Goal: Task Accomplishment & Management: Use online tool/utility

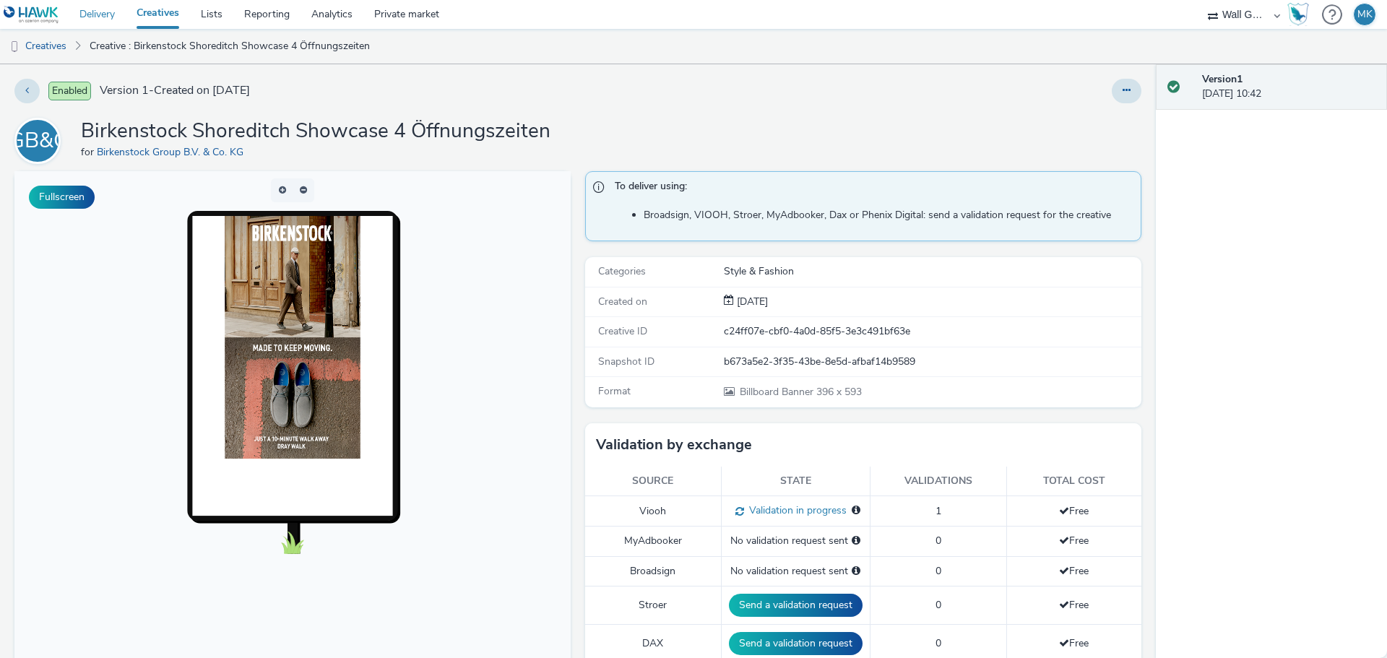
click at [104, 18] on link "Delivery" at bounding box center [97, 14] width 57 height 29
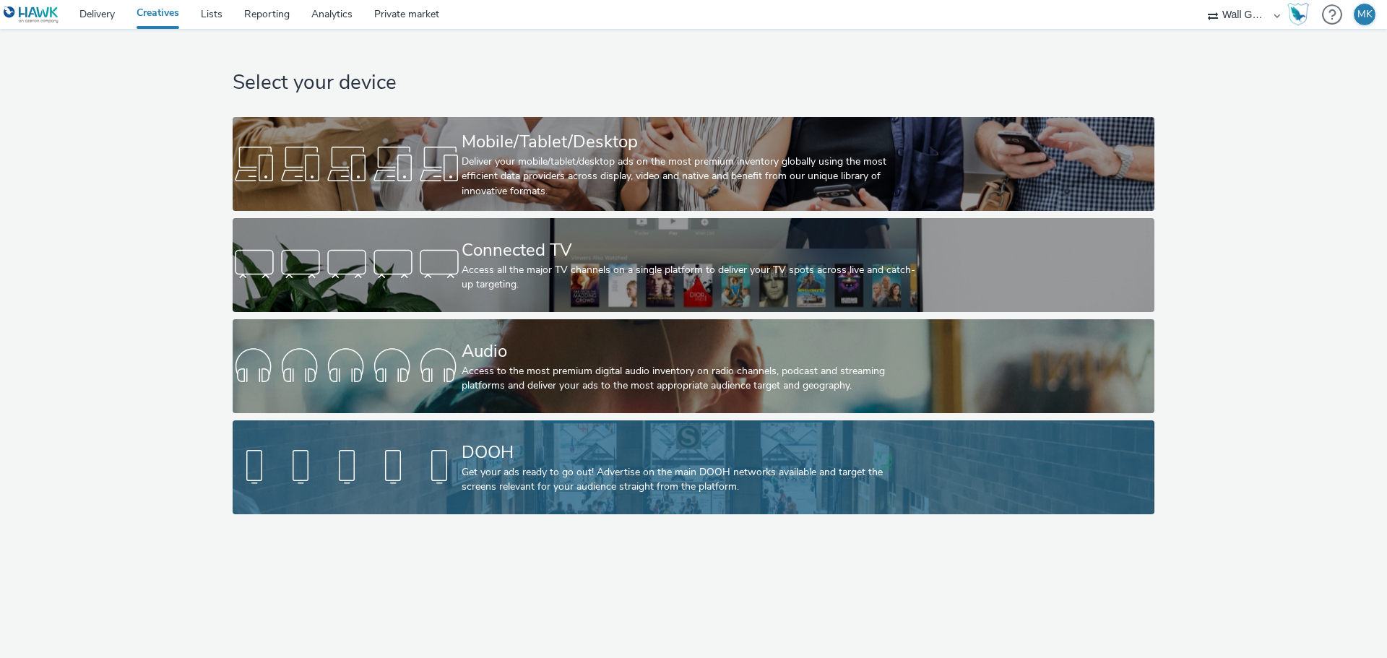
click at [592, 471] on div "Get your ads ready to go out! Advertise on the main DOOH networks available and…" at bounding box center [691, 480] width 458 height 30
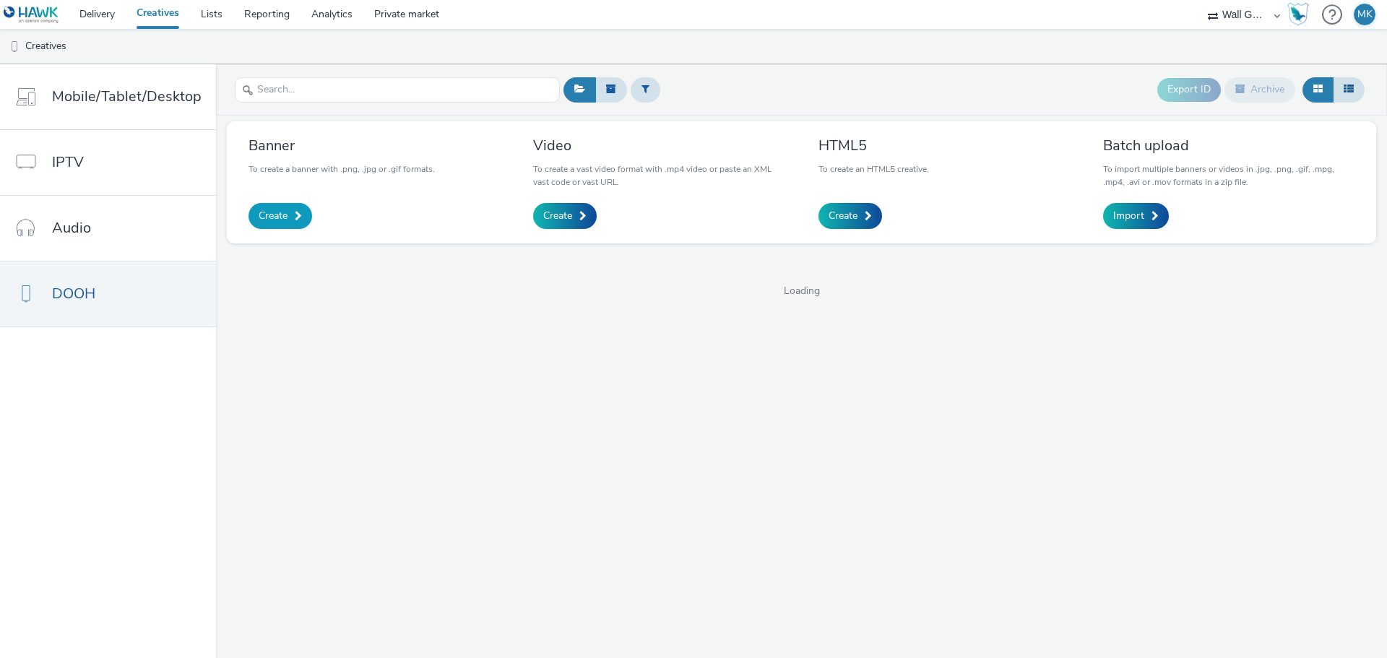
click at [258, 208] on link "Create" at bounding box center [280, 216] width 64 height 26
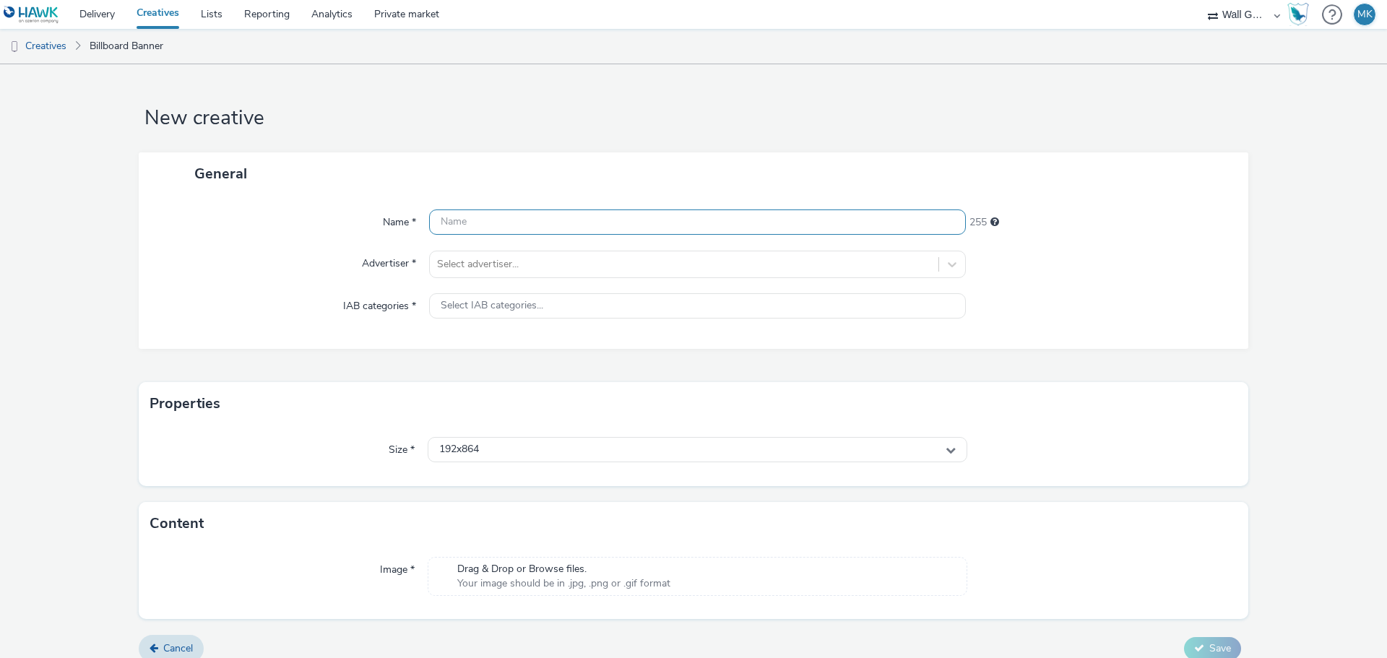
click at [456, 227] on input "text" at bounding box center [697, 221] width 537 height 25
type input "Birkenstock Shoreditch Showcase 3 Öffnungszeiten"
click at [487, 267] on div at bounding box center [684, 264] width 494 height 17
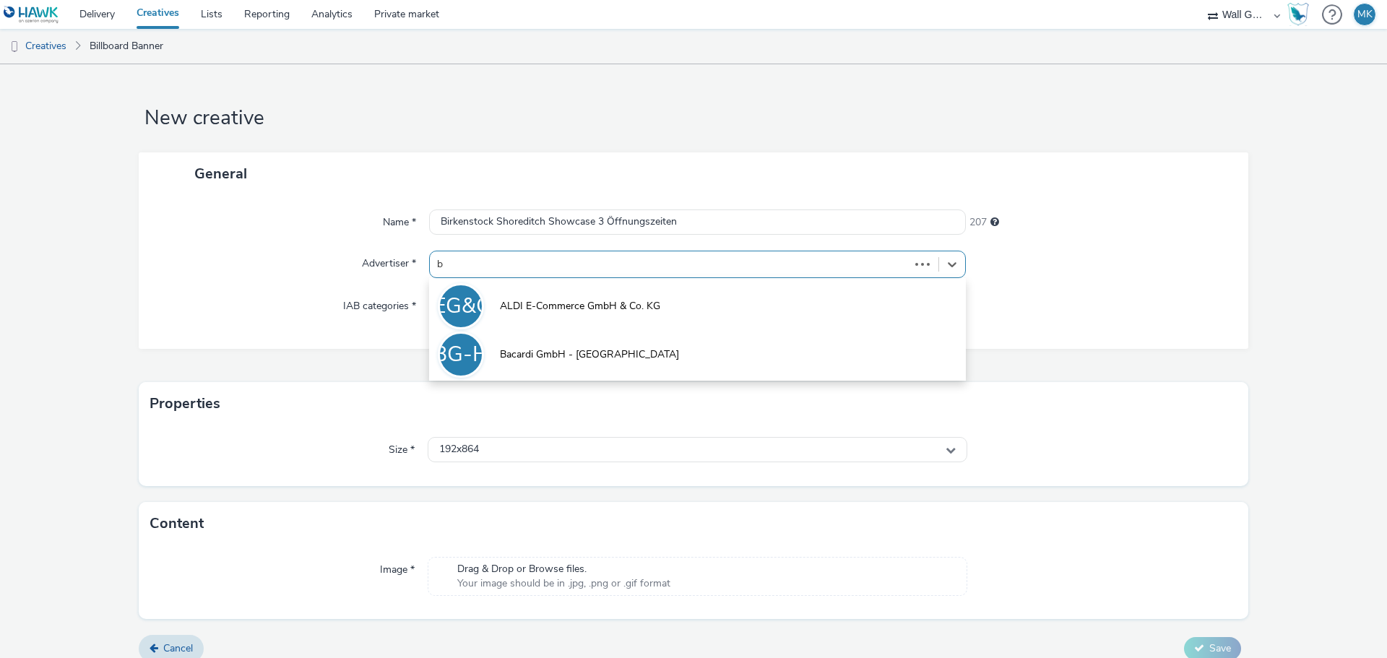
type input "bi"
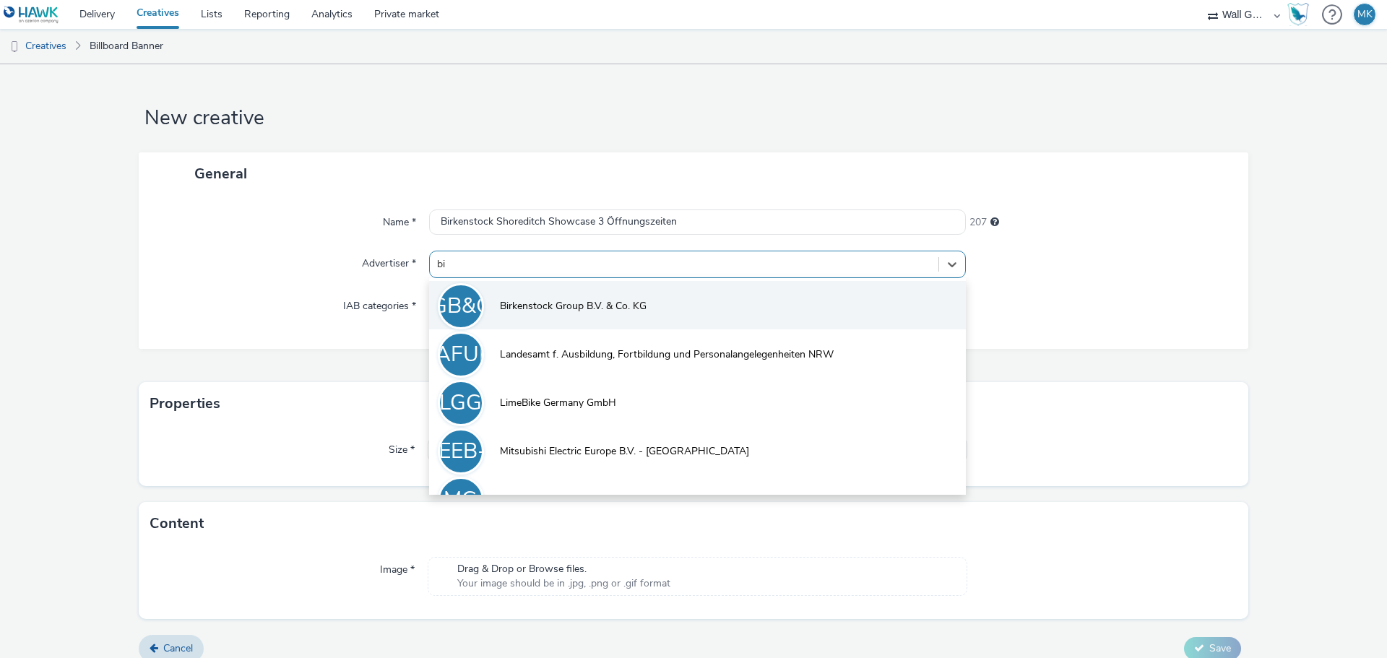
click at [540, 308] on span "Birkenstock Group B.V. & Co. KG" at bounding box center [573, 306] width 147 height 14
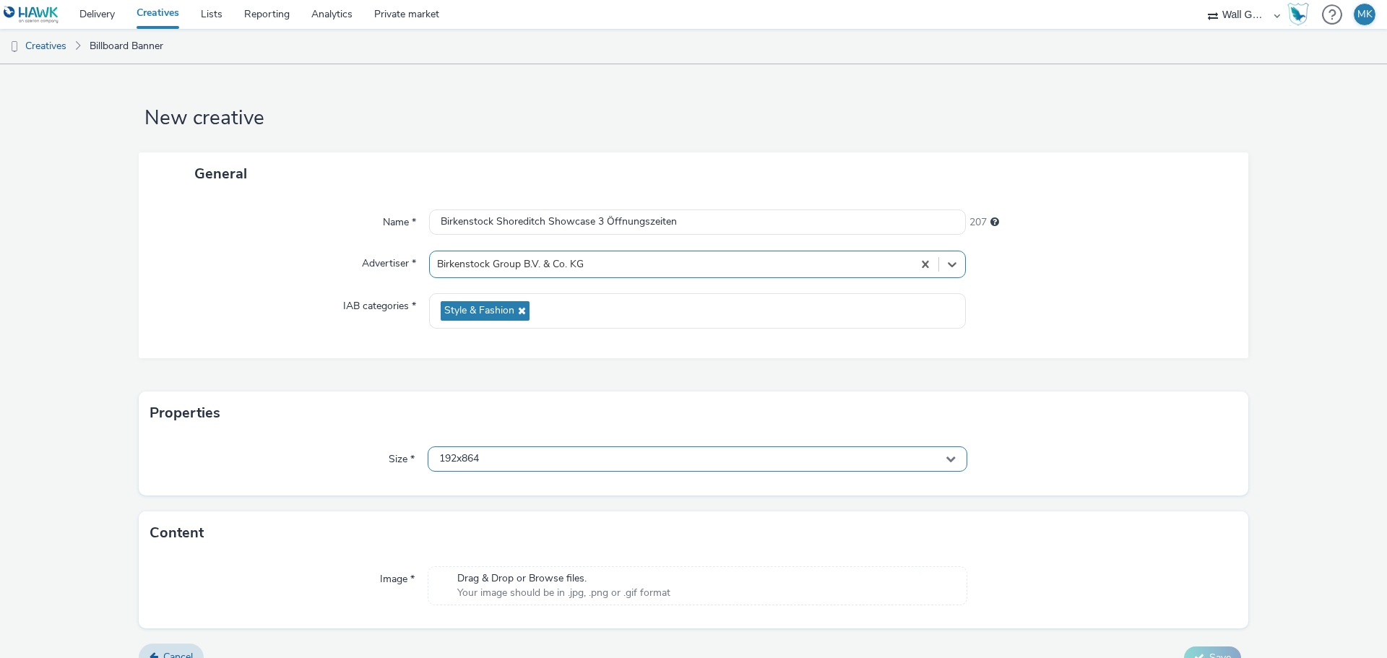
click at [509, 465] on div "192x864" at bounding box center [698, 458] width 540 height 25
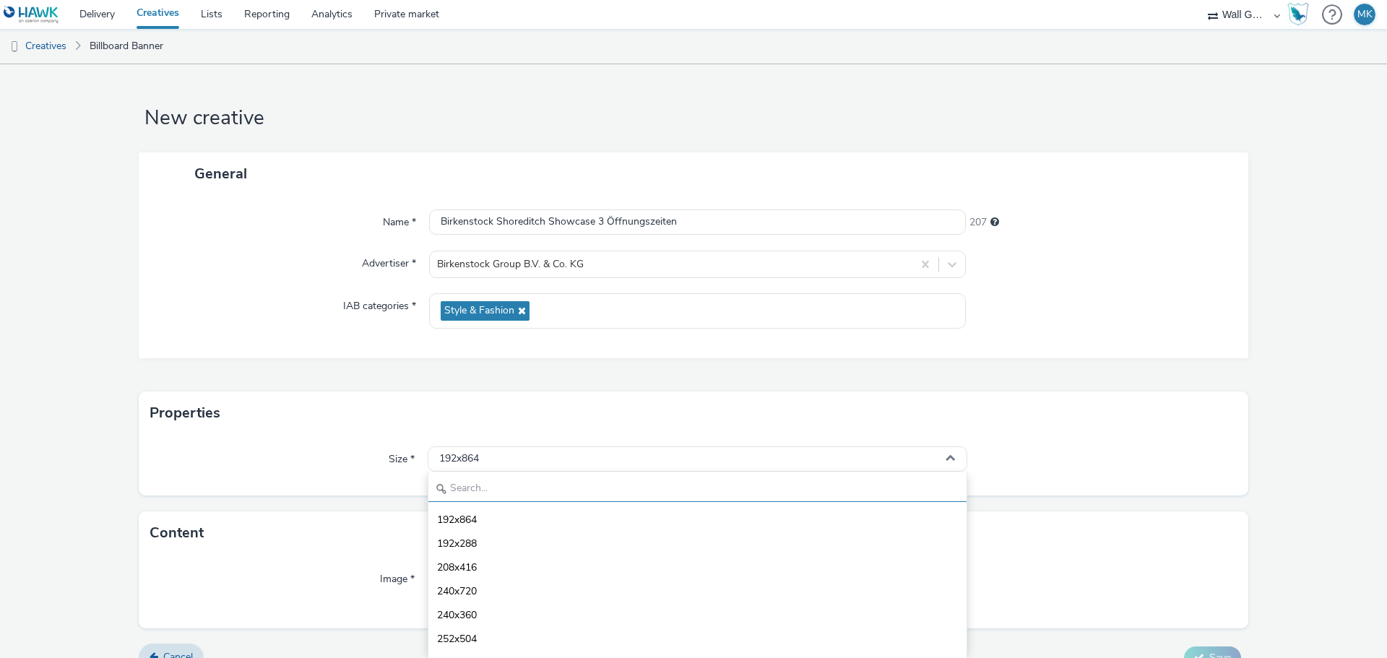
click at [494, 488] on input "text" at bounding box center [697, 489] width 538 height 25
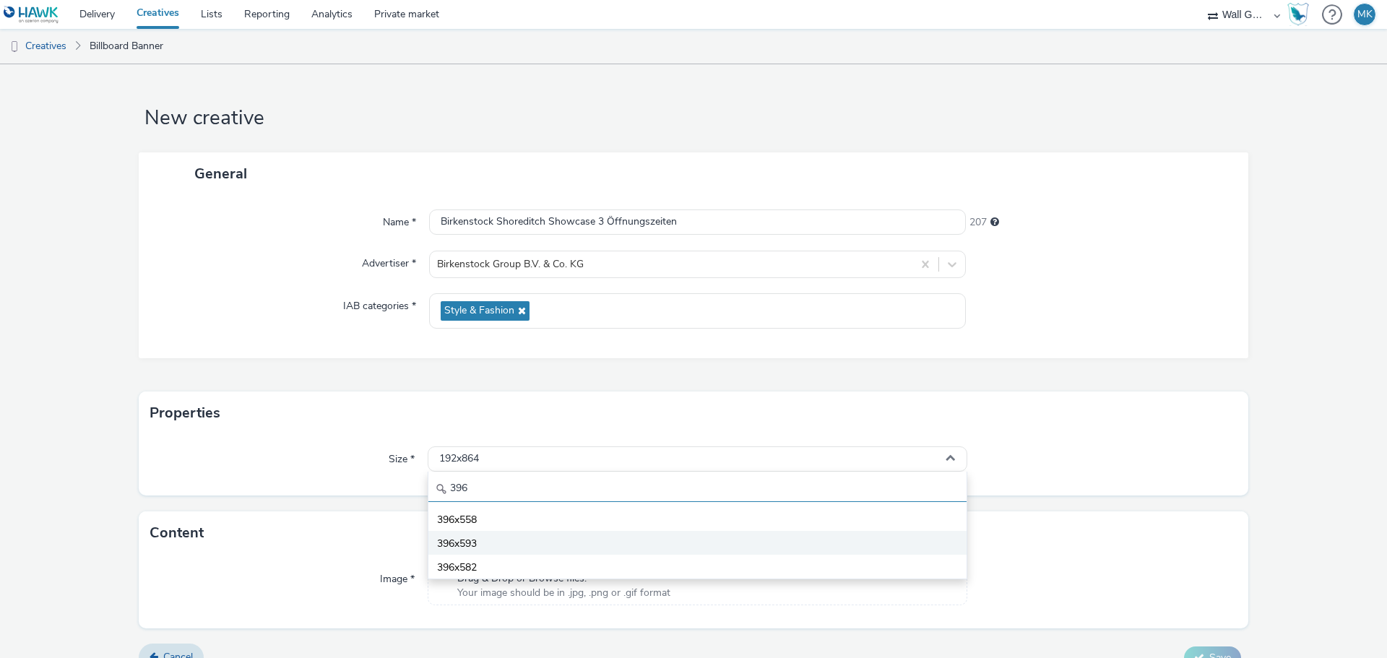
type input "396"
click at [469, 541] on span "396x593" at bounding box center [457, 544] width 40 height 14
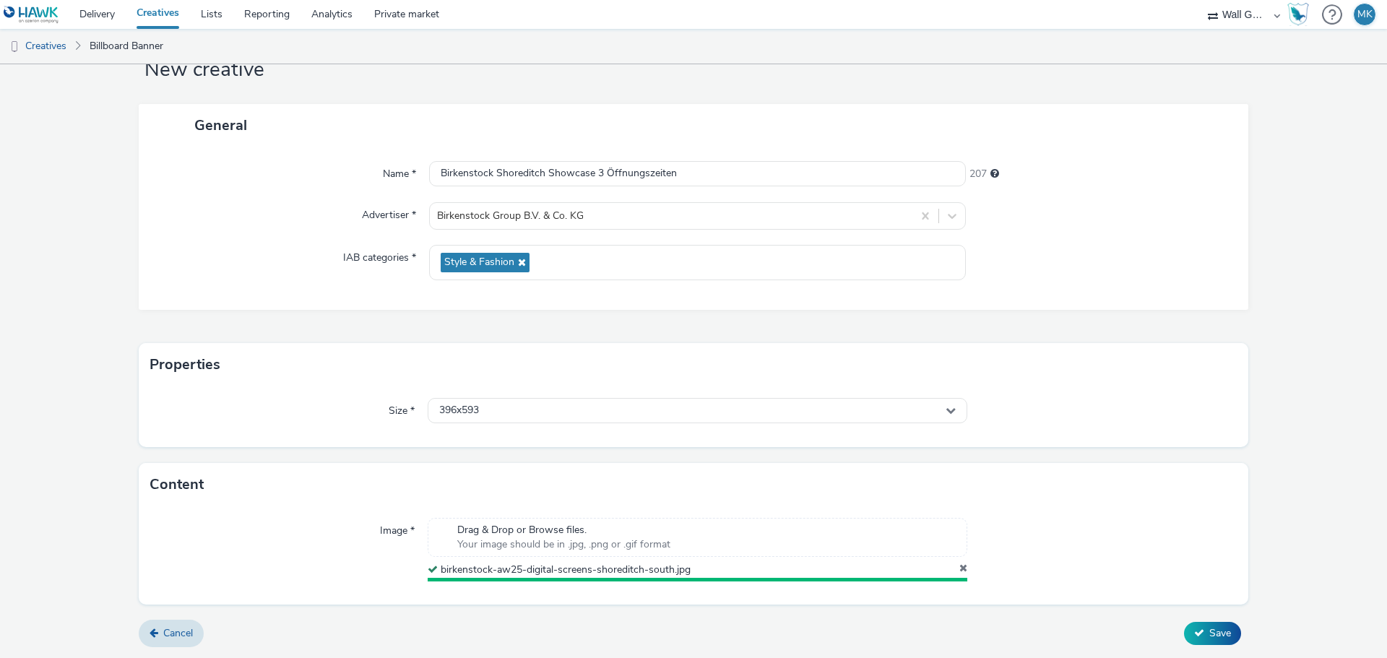
scroll to position [45, 0]
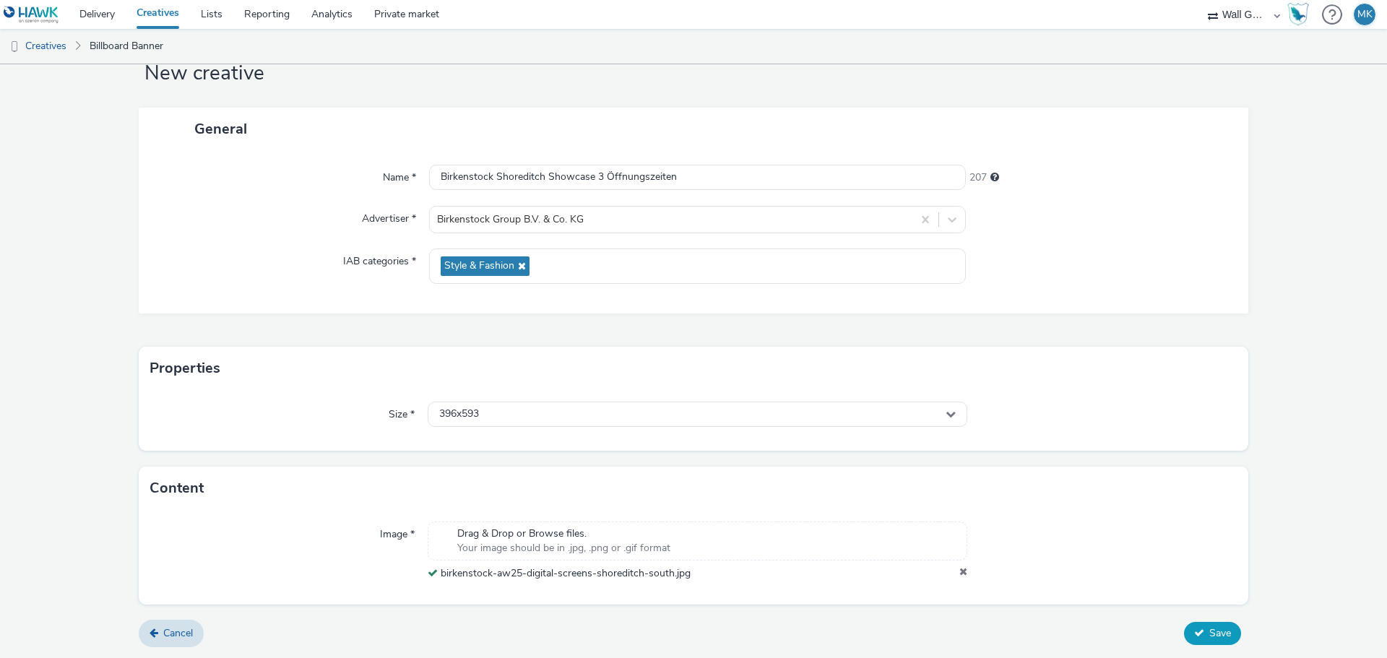
click at [1213, 628] on span "Save" at bounding box center [1220, 633] width 22 height 14
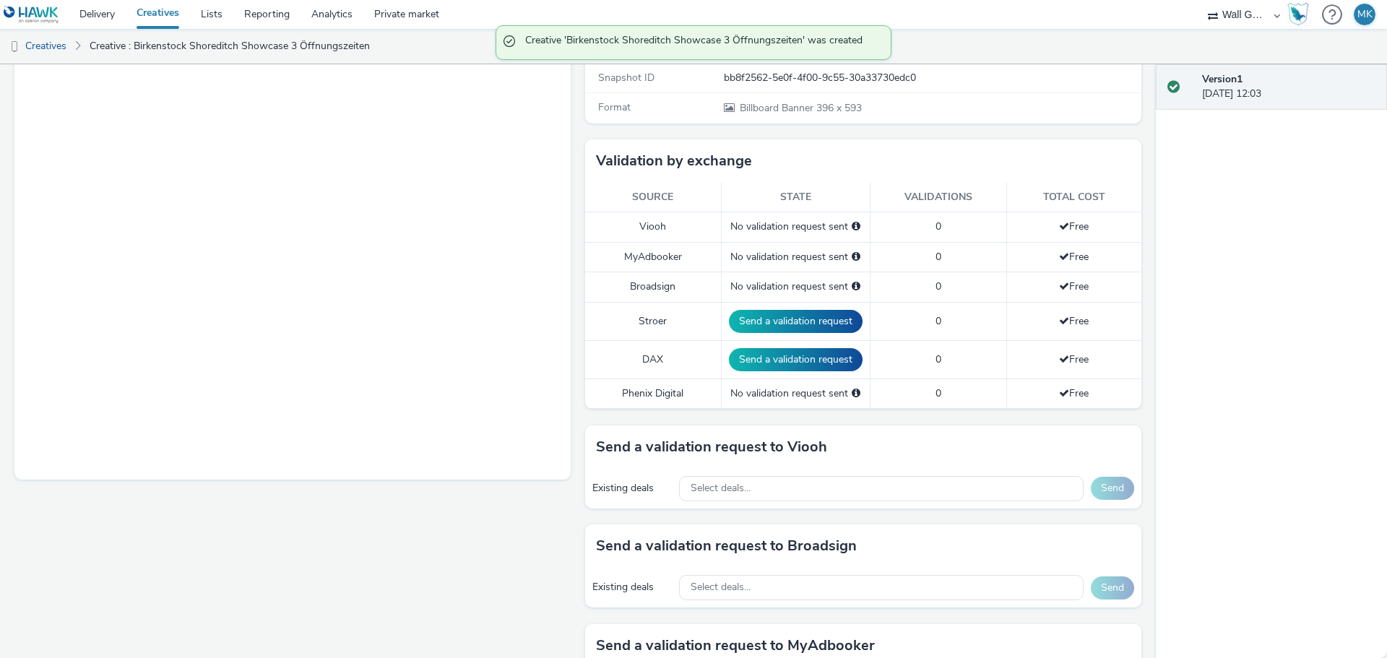
scroll to position [289, 0]
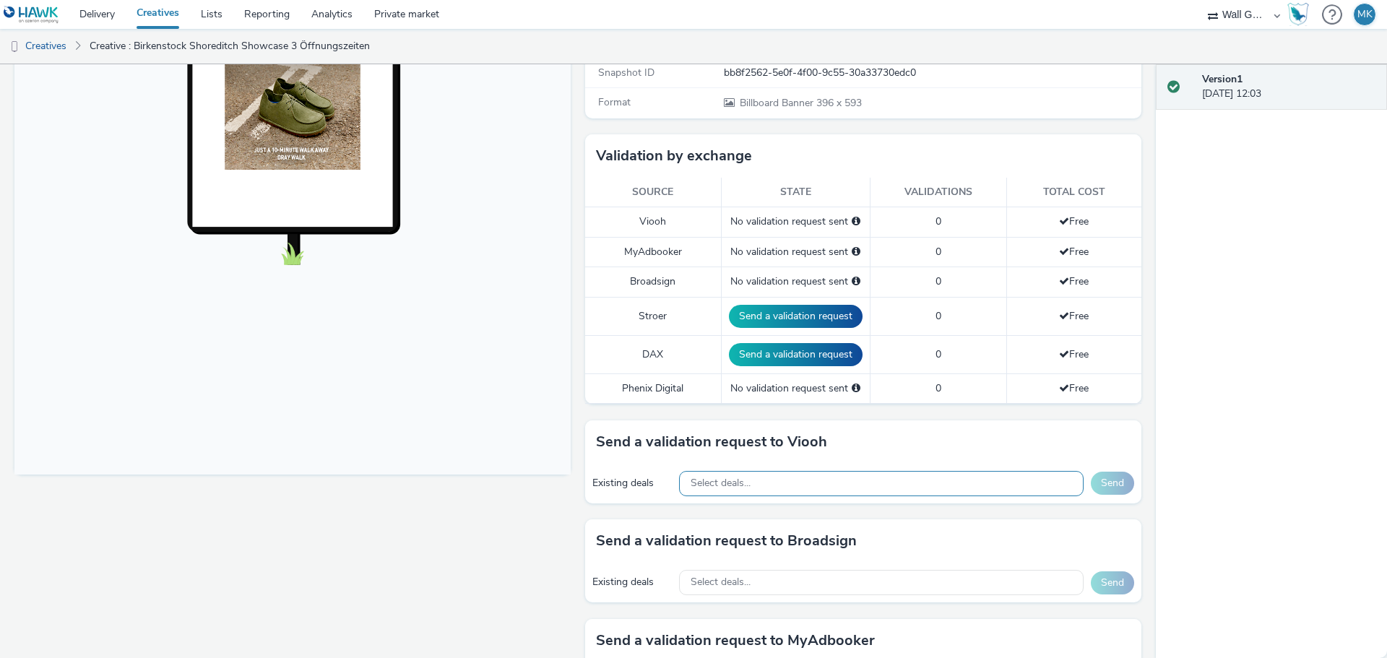
click at [787, 485] on div "Select deals..." at bounding box center [881, 483] width 404 height 25
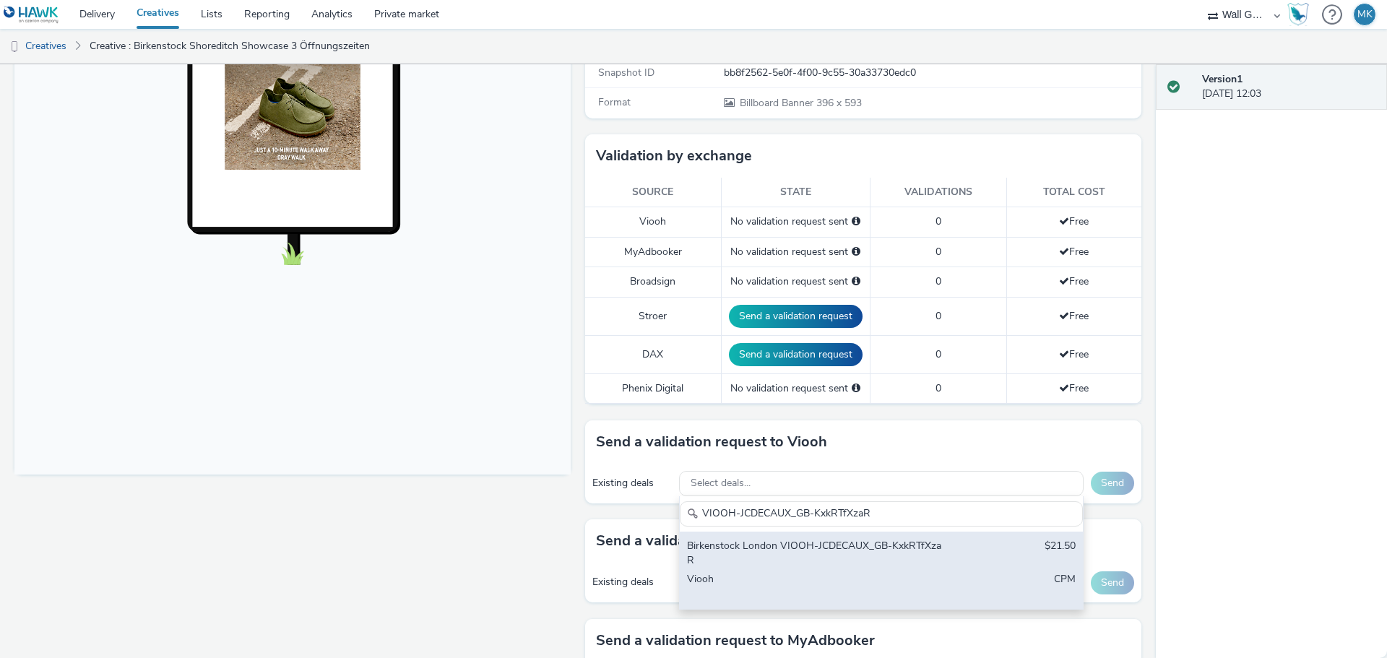
type input "VIOOH-JCDECAUX_GB-KxkRTfXzaR"
click at [913, 550] on div "Birkenstock London VIOOH-JCDECAUX_GB-KxkRTfXzaR" at bounding box center [815, 554] width 256 height 30
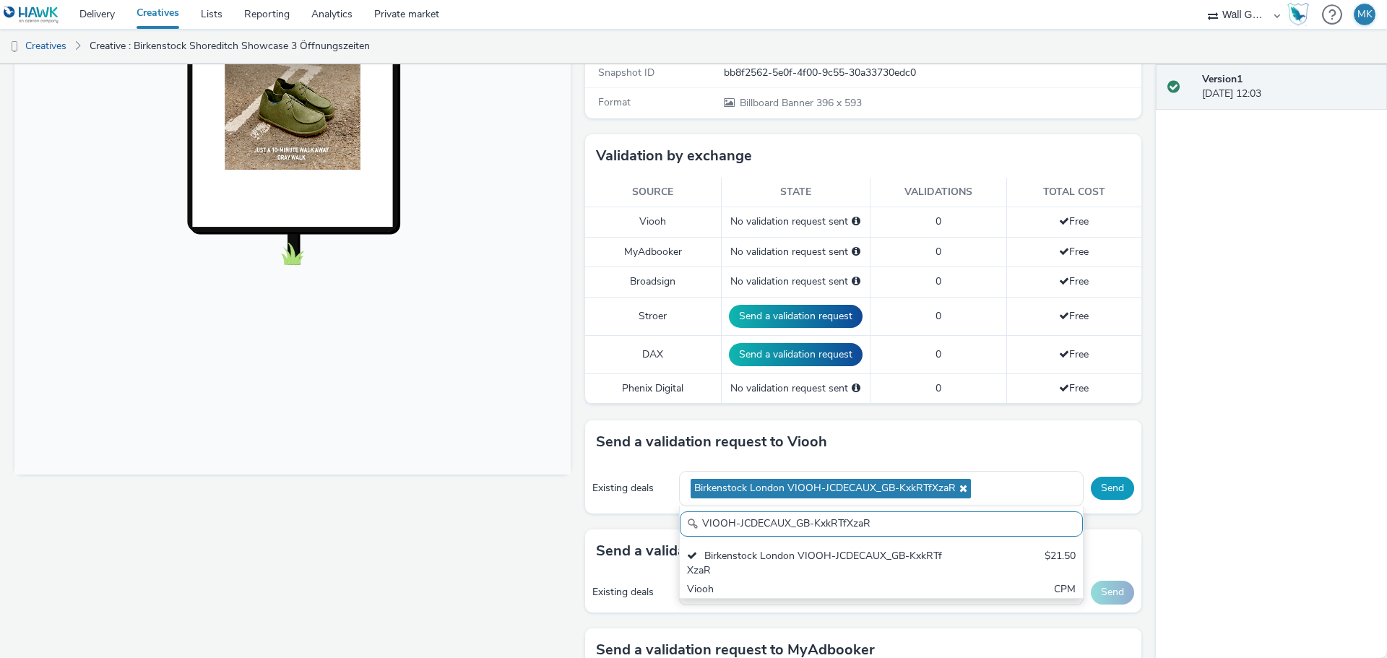
click at [1094, 495] on button "Send" at bounding box center [1112, 488] width 43 height 23
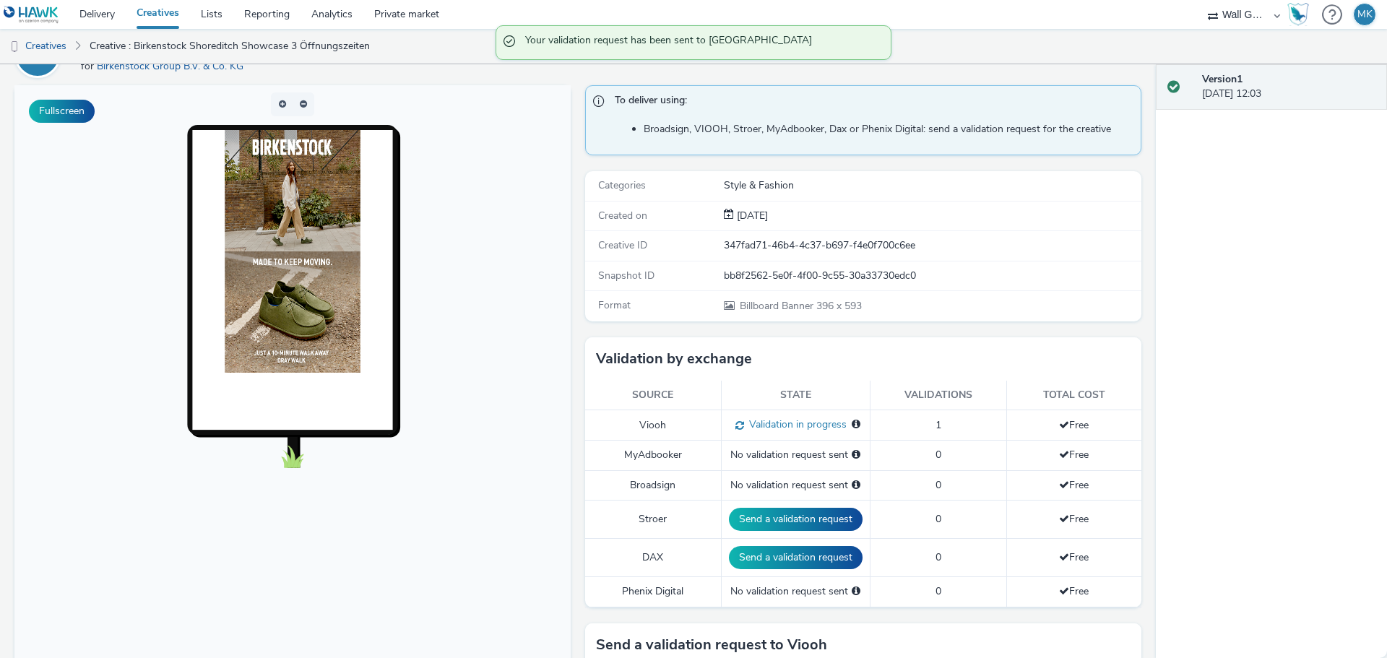
scroll to position [0, 0]
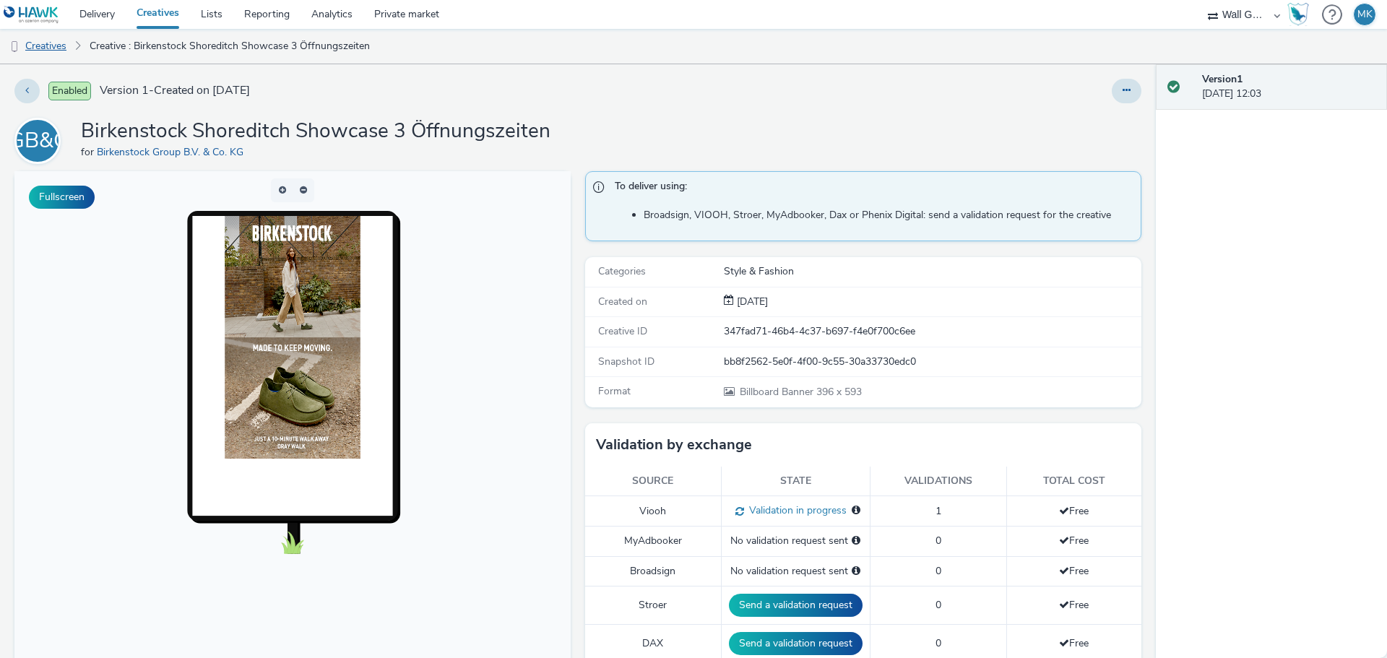
click at [55, 46] on link "Creatives" at bounding box center [37, 46] width 74 height 35
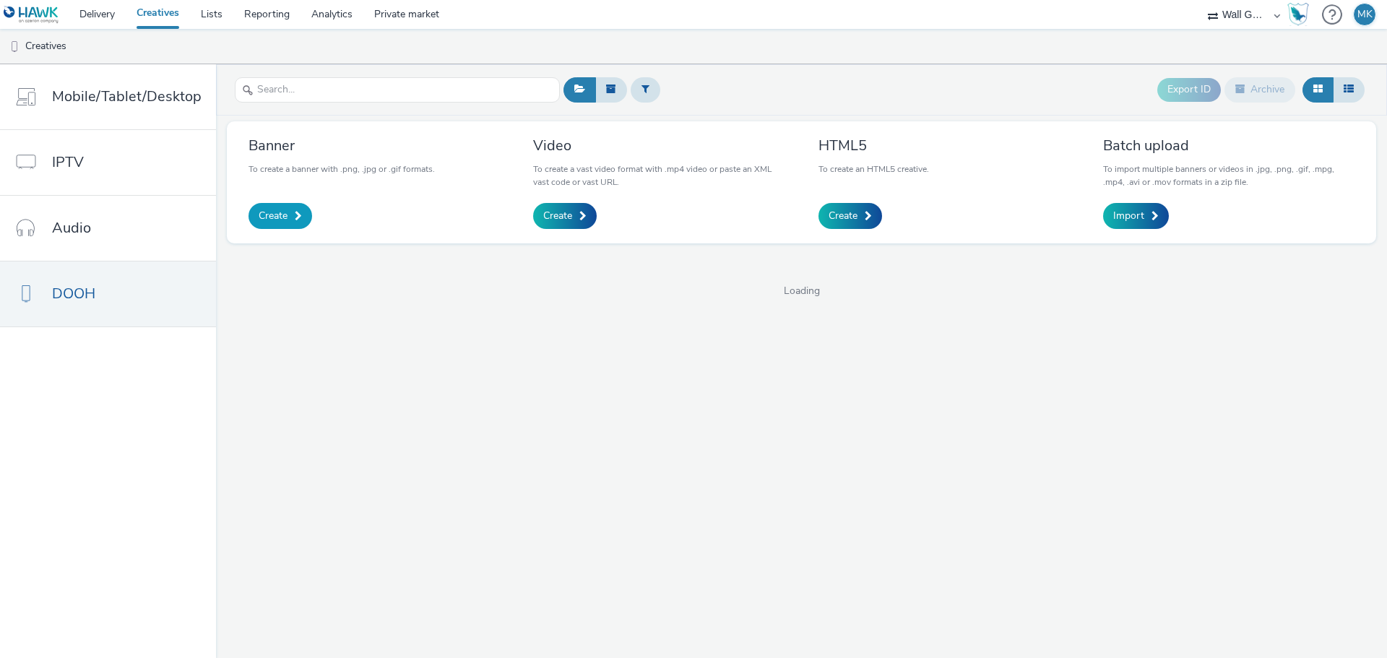
click at [290, 216] on link "Create" at bounding box center [280, 216] width 64 height 26
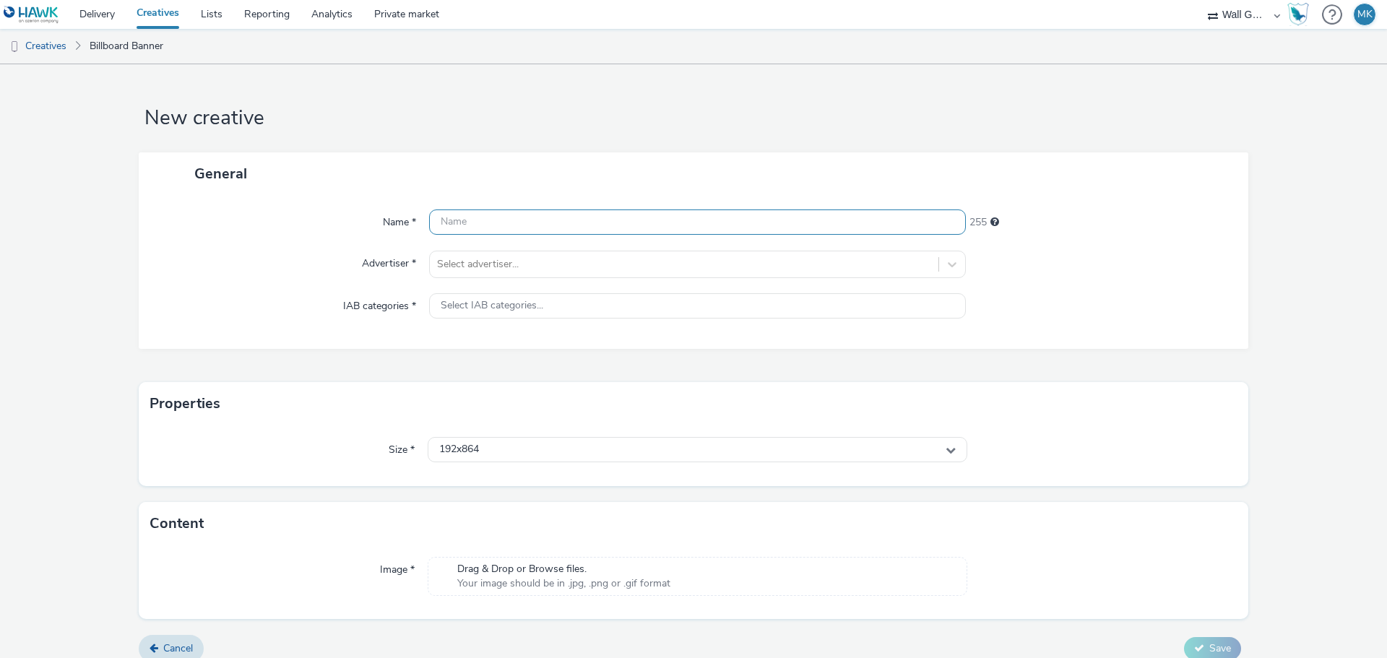
click at [469, 227] on input "text" at bounding box center [697, 221] width 537 height 25
type input "Birkenstock Shoreditch Showcase Dipty 1"
click at [492, 261] on div at bounding box center [684, 264] width 494 height 17
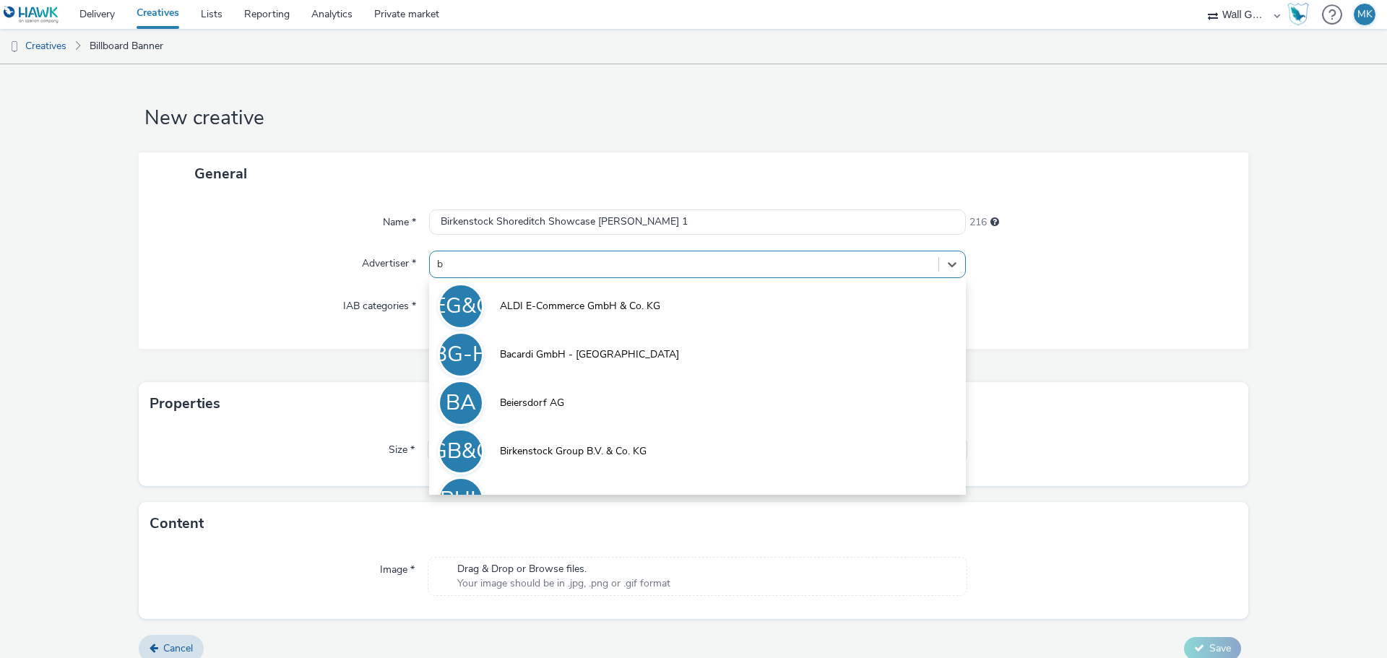
type input "bi"
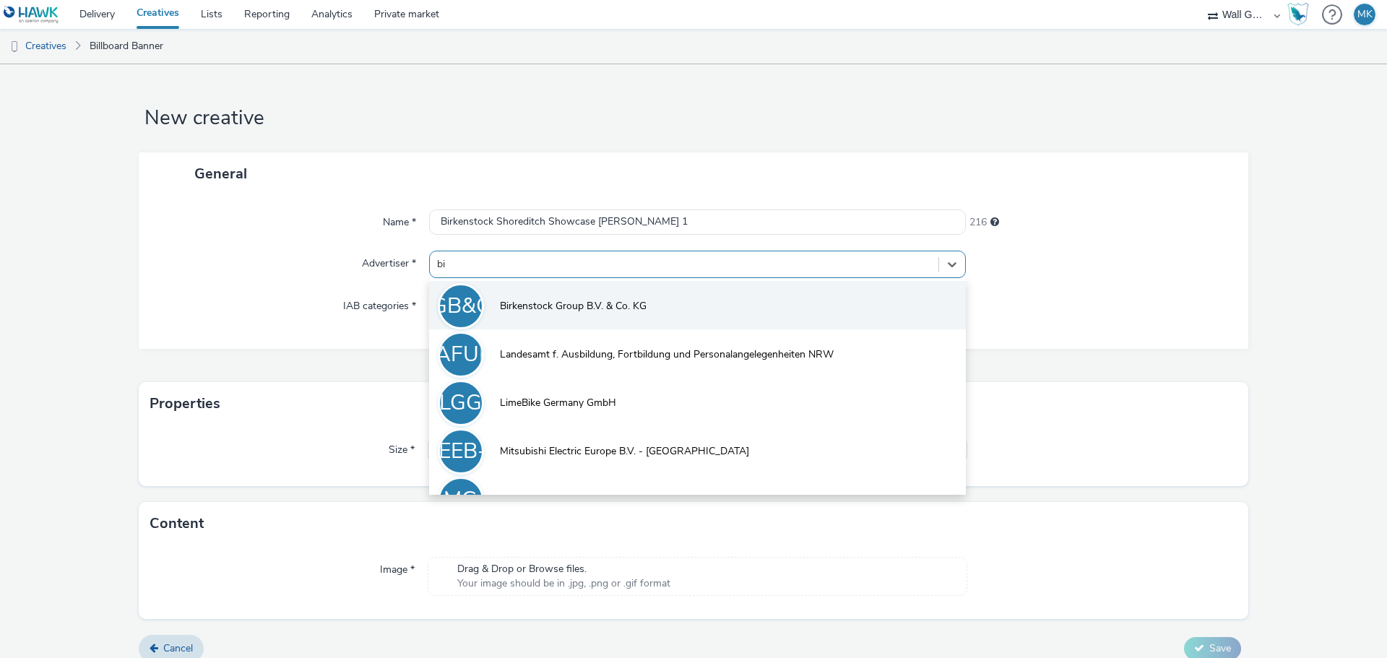
click at [543, 310] on span "Birkenstock Group B.V. & Co. KG" at bounding box center [573, 306] width 147 height 14
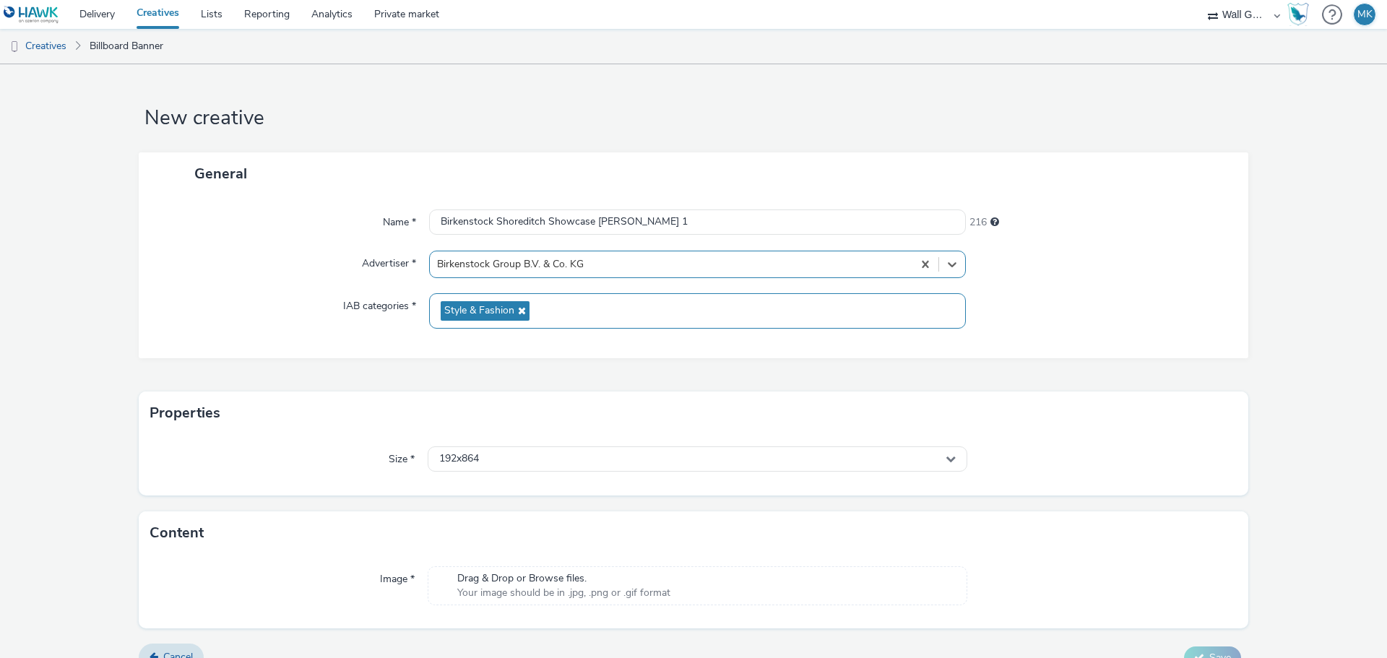
click at [510, 319] on span "Style & Fashion" at bounding box center [485, 311] width 89 height 20
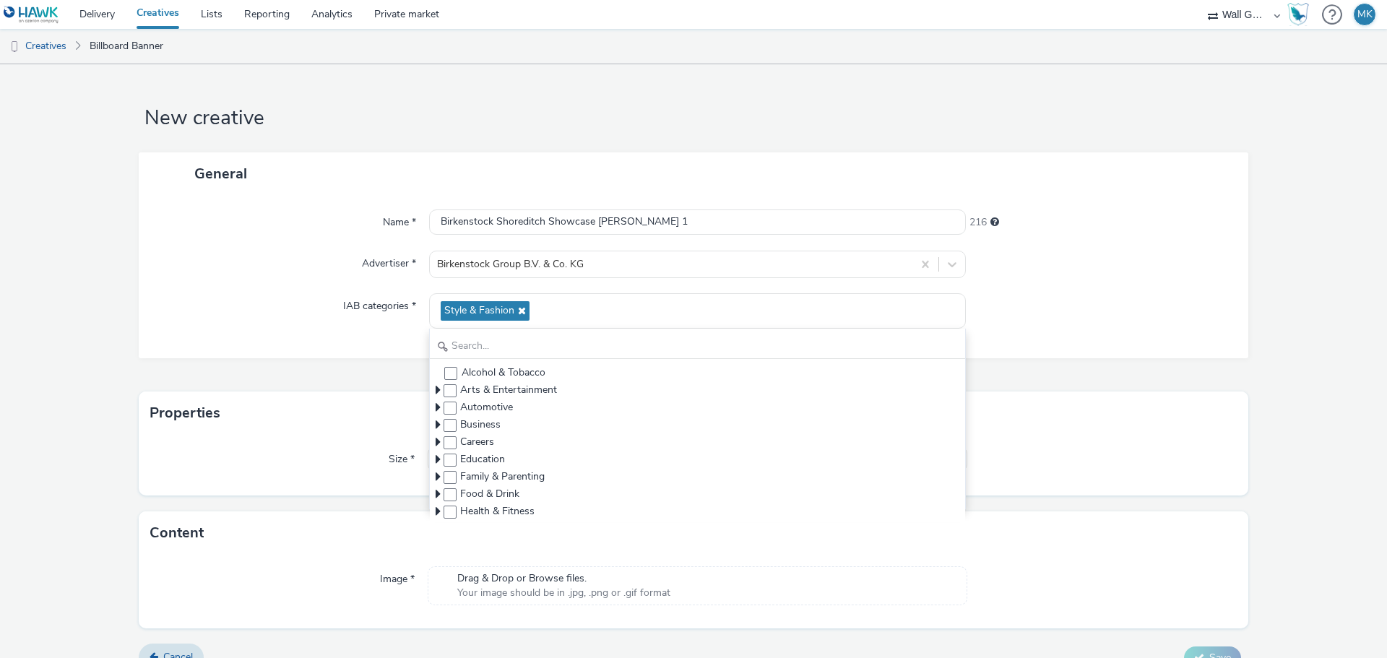
click at [1220, 361] on div "General Name * Birkenstock Shoreditch Showcase Dipty 1 216 Advertiser * Birkens…" at bounding box center [693, 271] width 1109 height 239
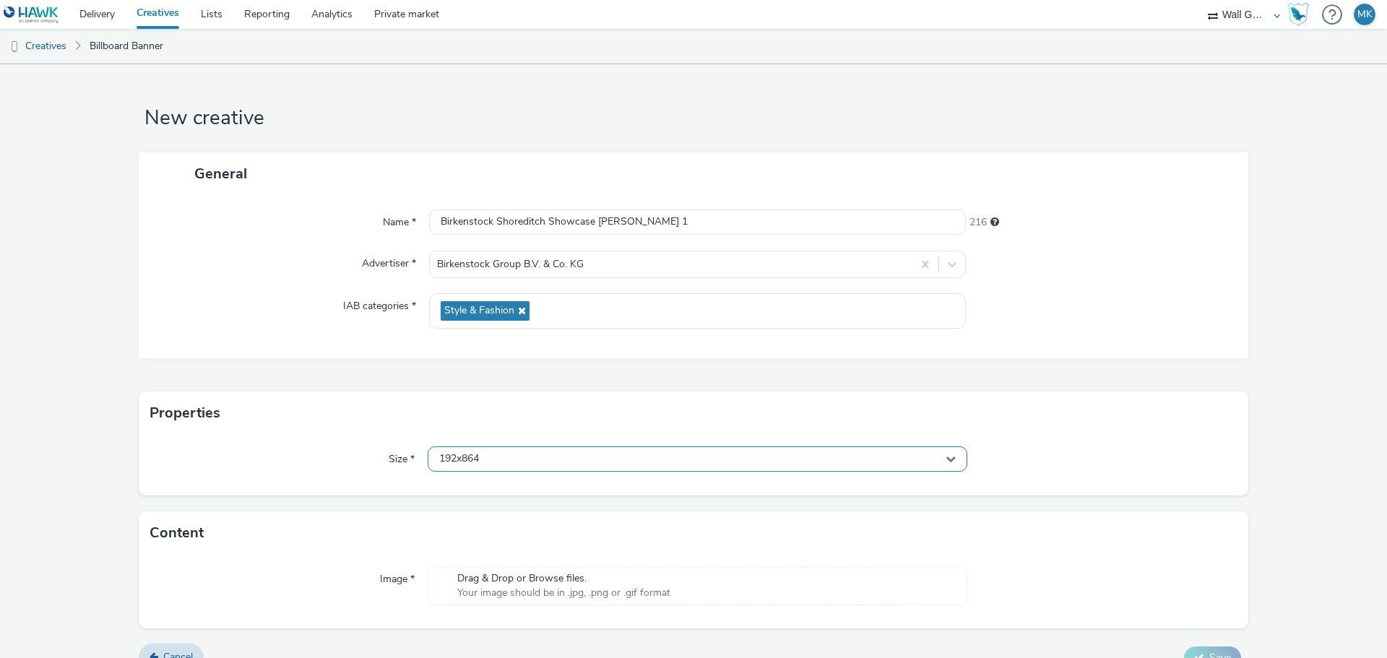
click at [515, 454] on div "192x864" at bounding box center [698, 458] width 540 height 25
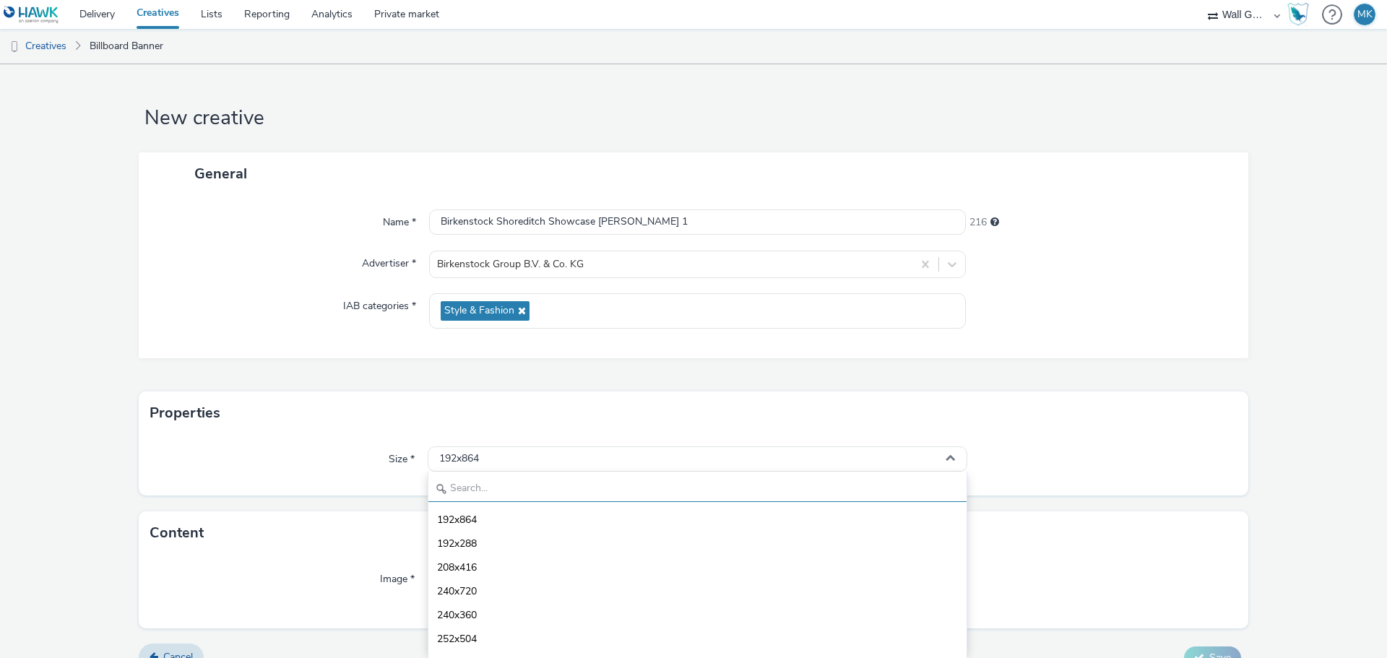
click at [584, 490] on input "text" at bounding box center [697, 489] width 538 height 25
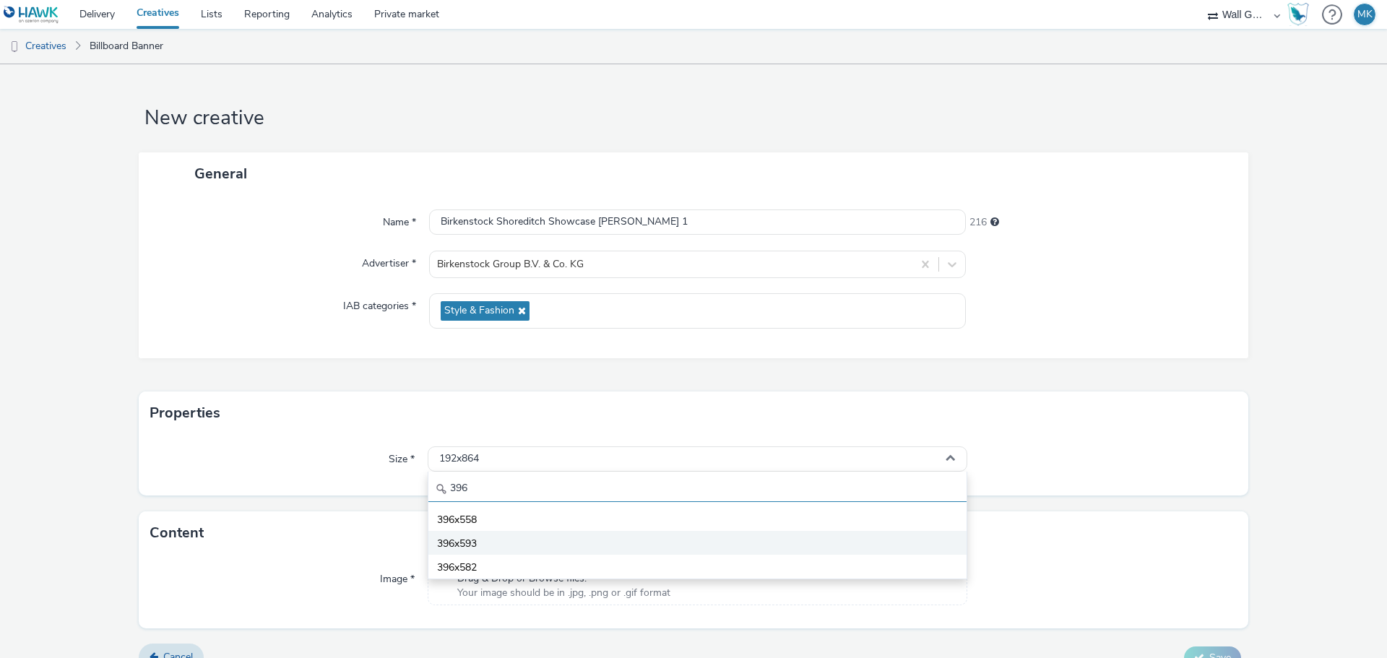
type input "396"
click at [461, 546] on span "396x593" at bounding box center [457, 544] width 40 height 14
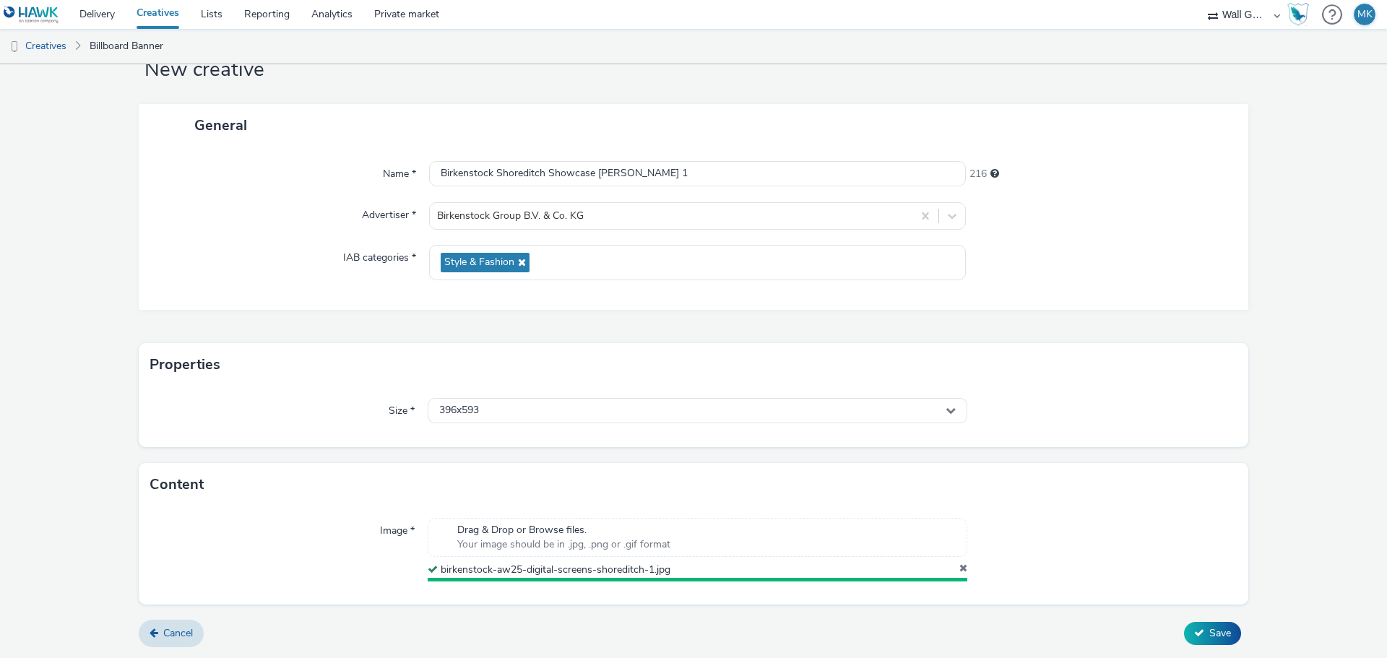
scroll to position [45, 0]
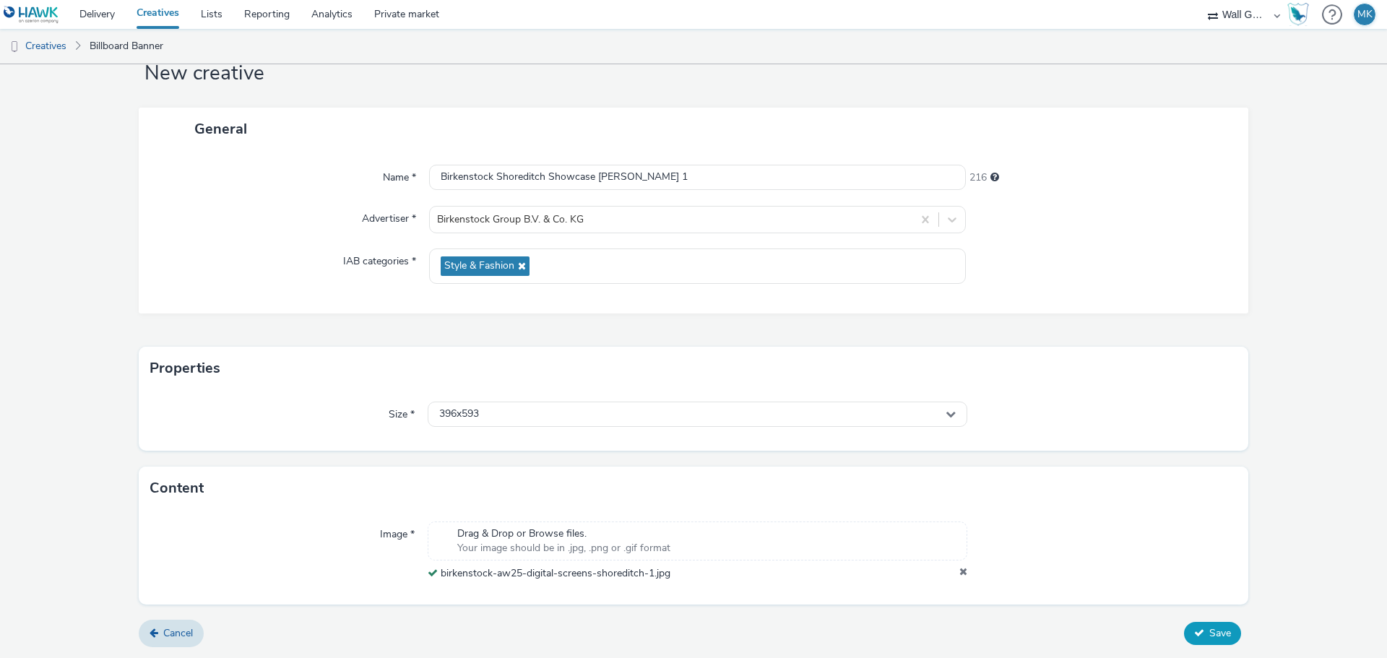
click at [1215, 632] on span "Save" at bounding box center [1220, 633] width 22 height 14
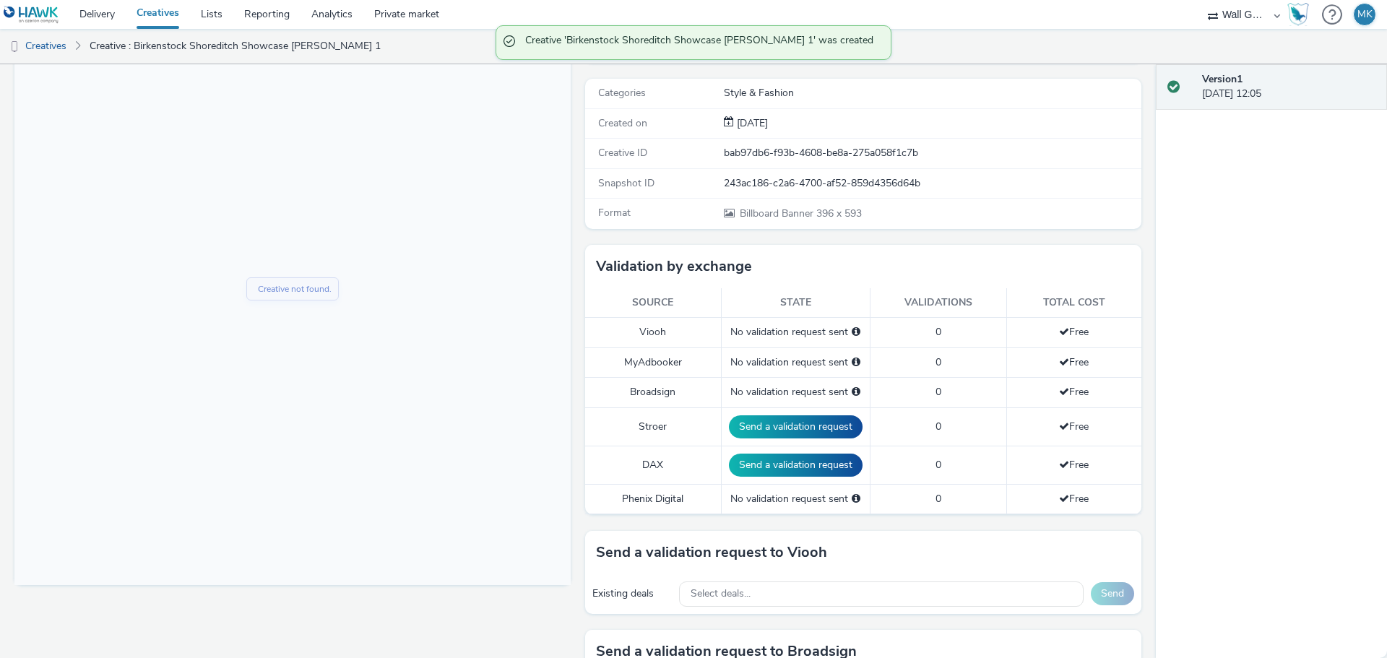
scroll to position [289, 0]
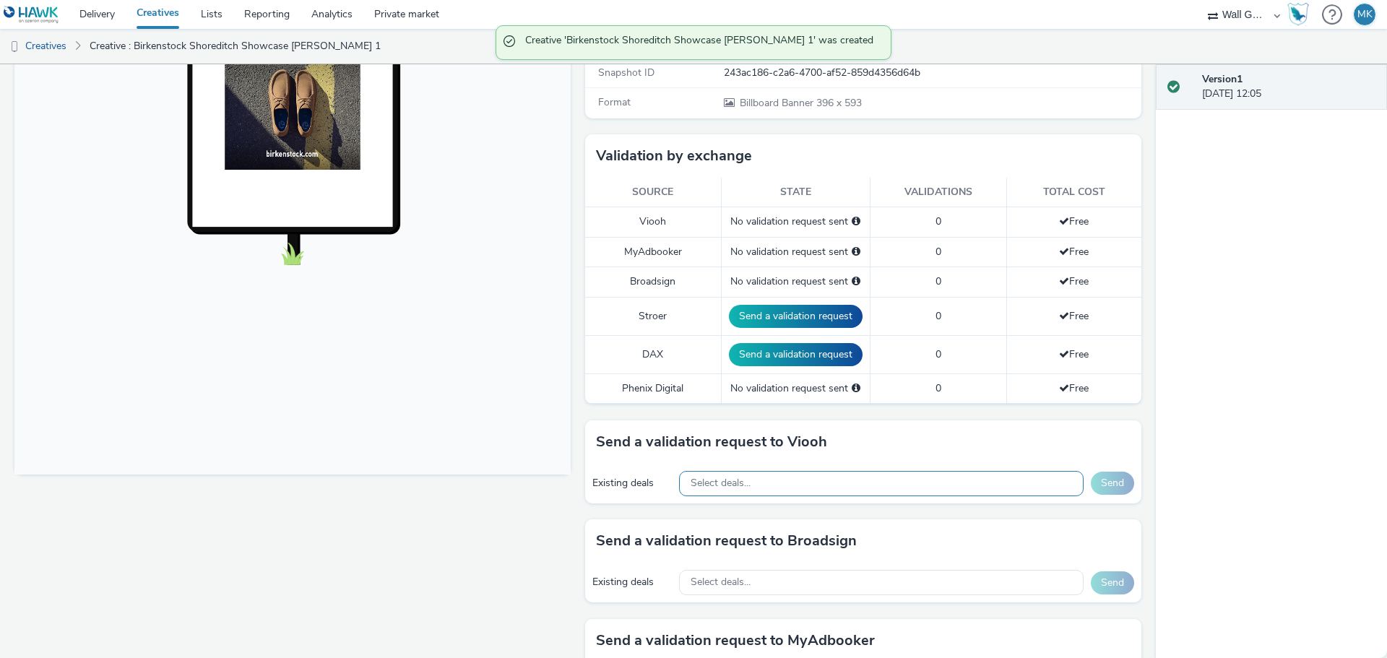
click at [758, 480] on div "Select deals..." at bounding box center [881, 483] width 404 height 25
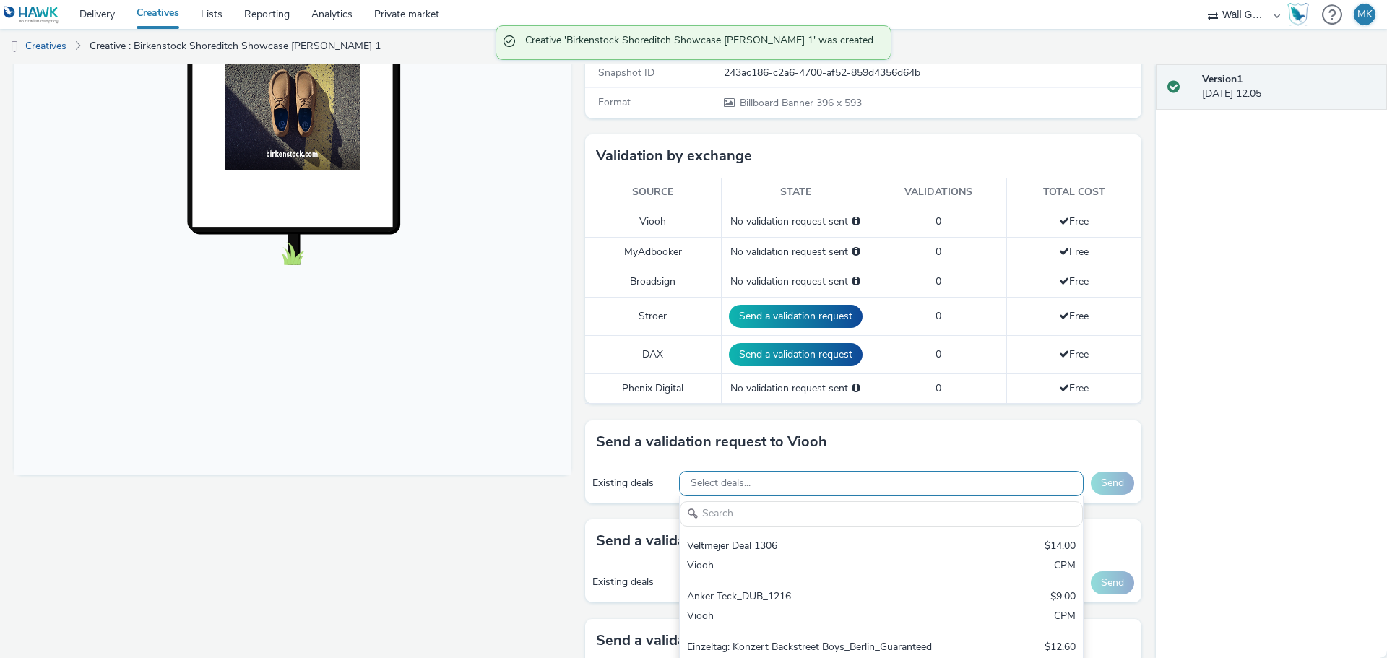
type input "1234931811"
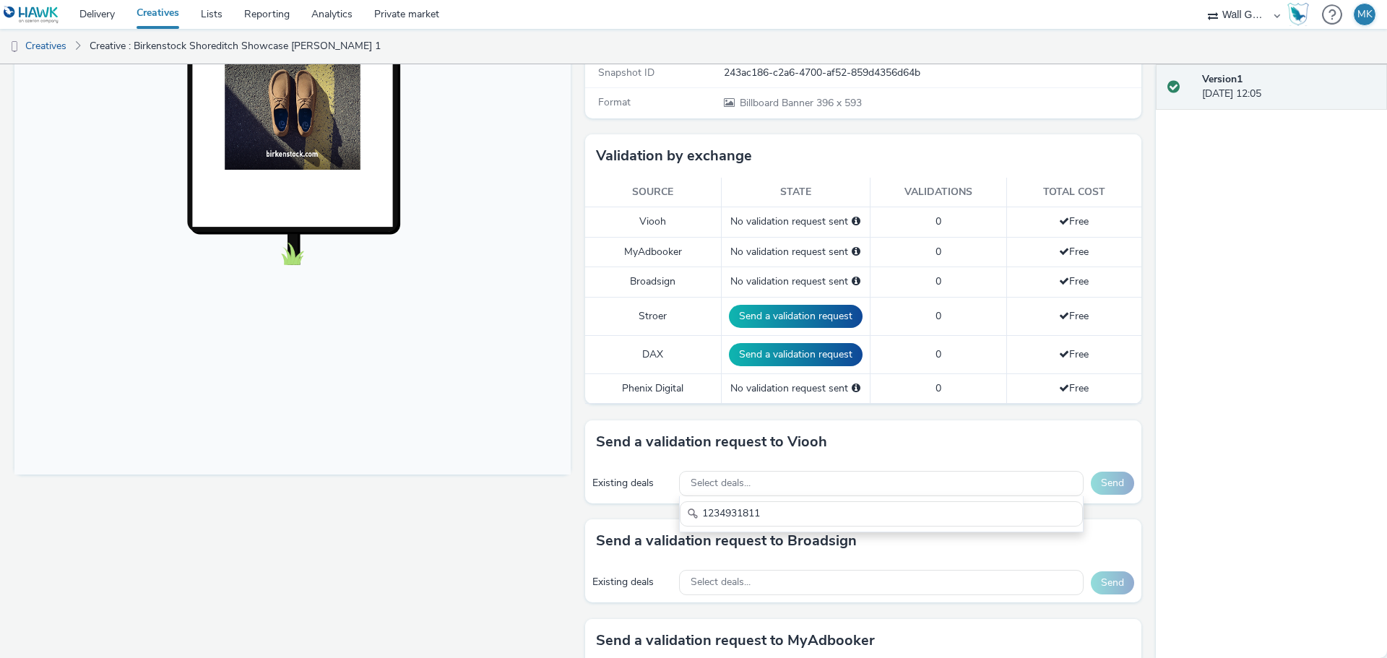
drag, startPoint x: 763, startPoint y: 508, endPoint x: 647, endPoint y: 503, distance: 115.7
click at [647, 503] on div "Existing deals Select deals... 1234931811 Send" at bounding box center [863, 484] width 556 height 40
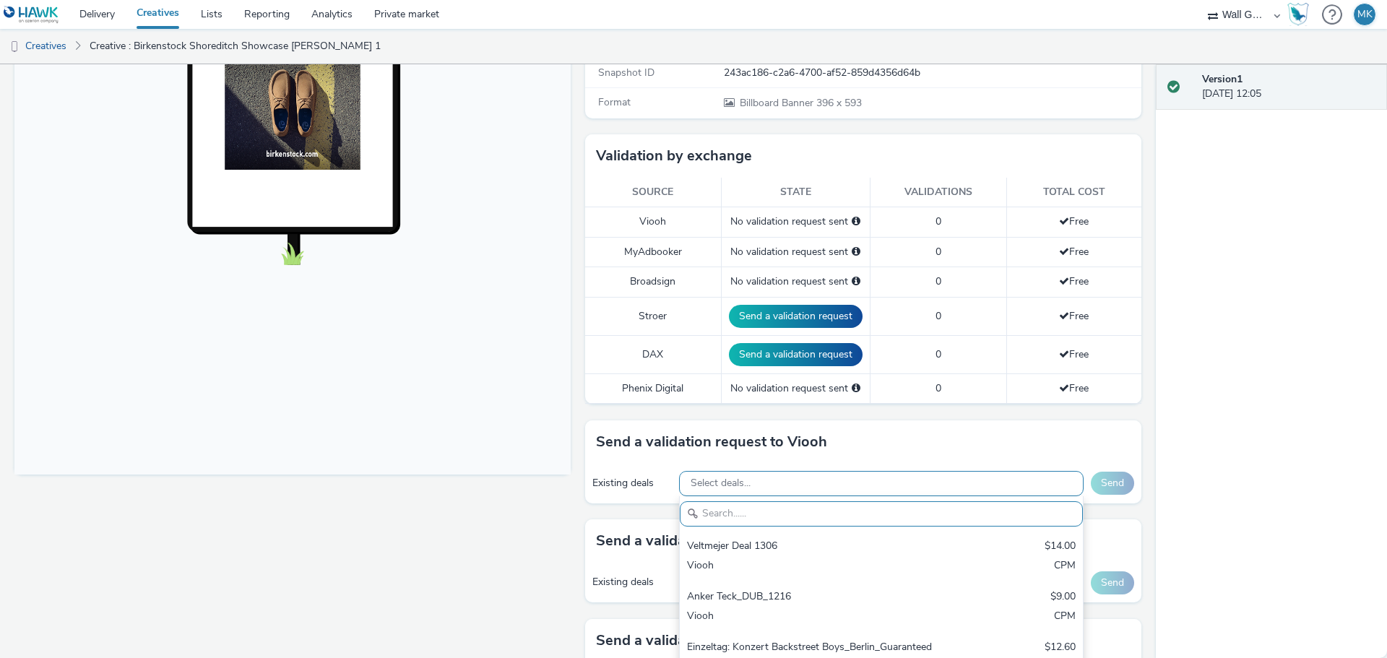
click at [714, 487] on span "Select deals..." at bounding box center [720, 483] width 60 height 12
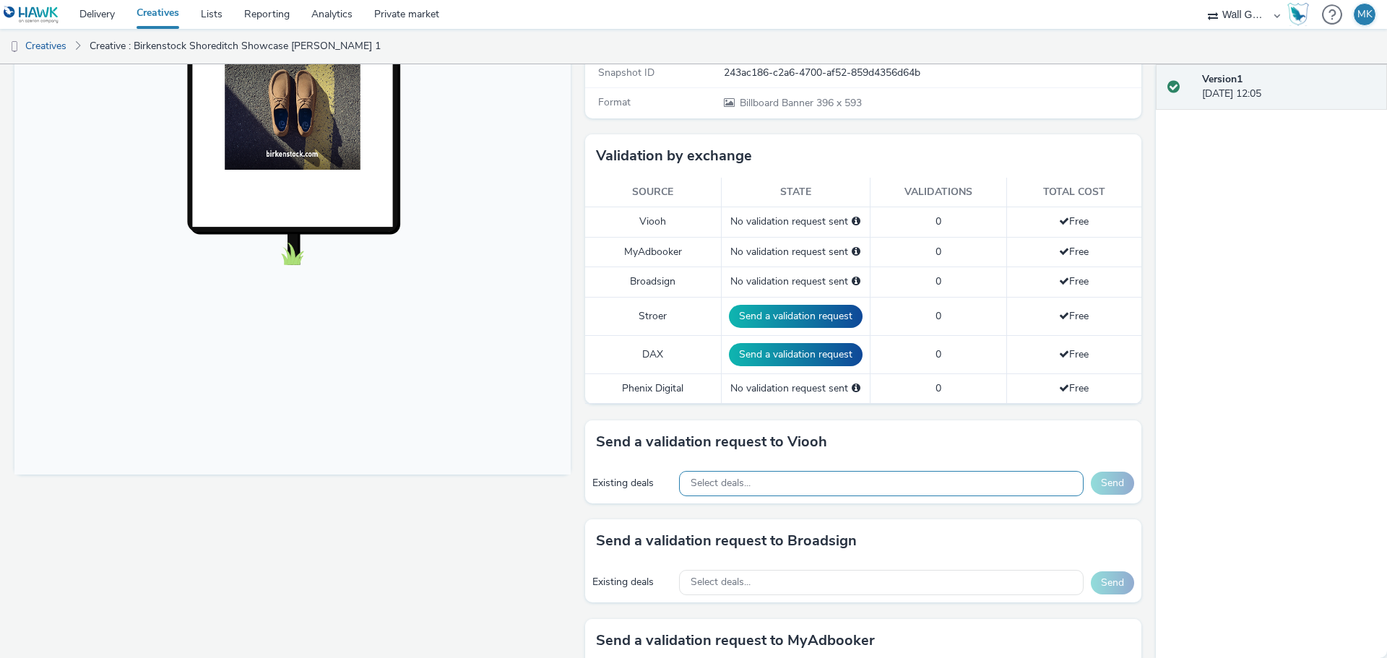
click at [714, 487] on span "Select deals..." at bounding box center [720, 483] width 60 height 12
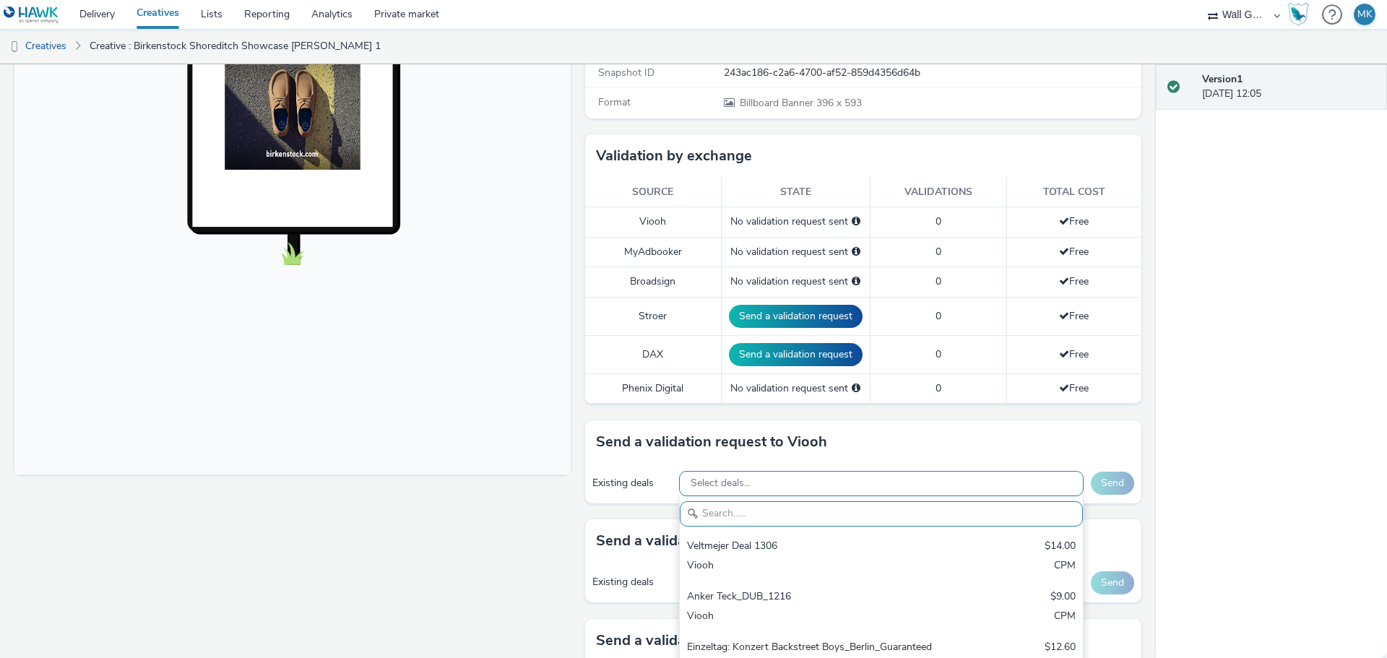
click at [706, 482] on span "Select deals..." at bounding box center [720, 483] width 60 height 12
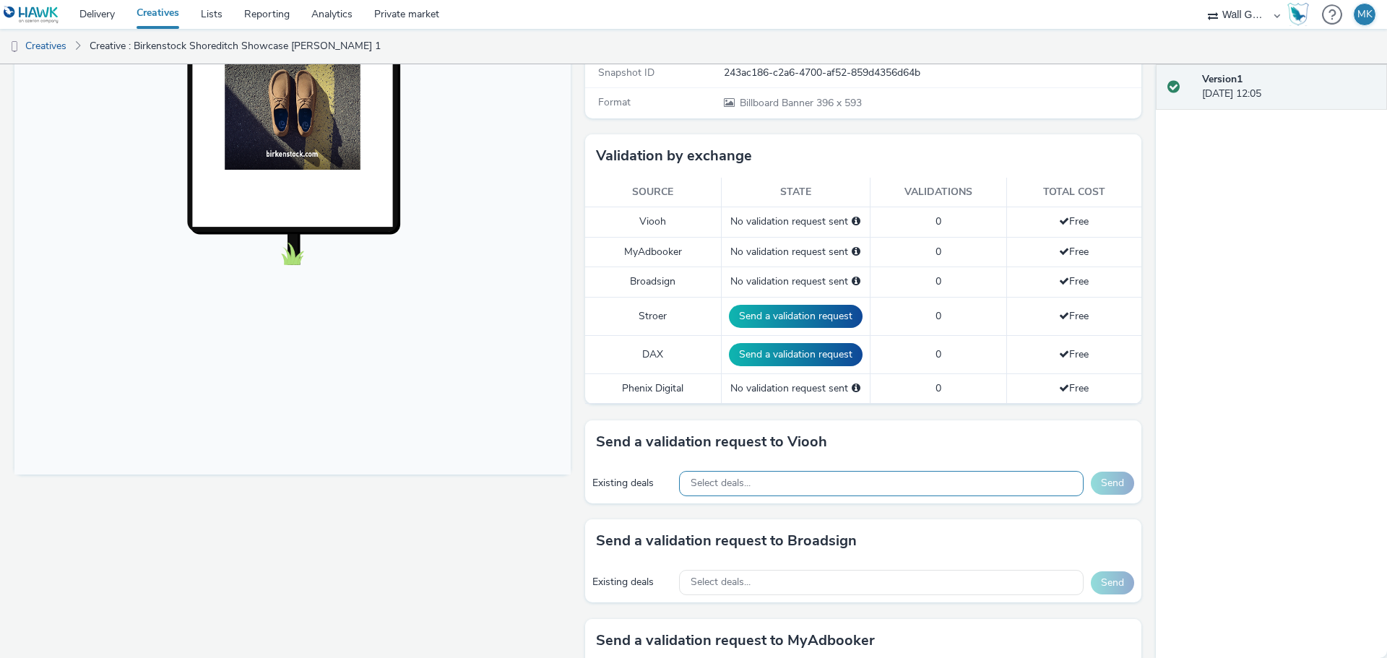
click at [706, 482] on span "Select deals..." at bounding box center [720, 483] width 60 height 12
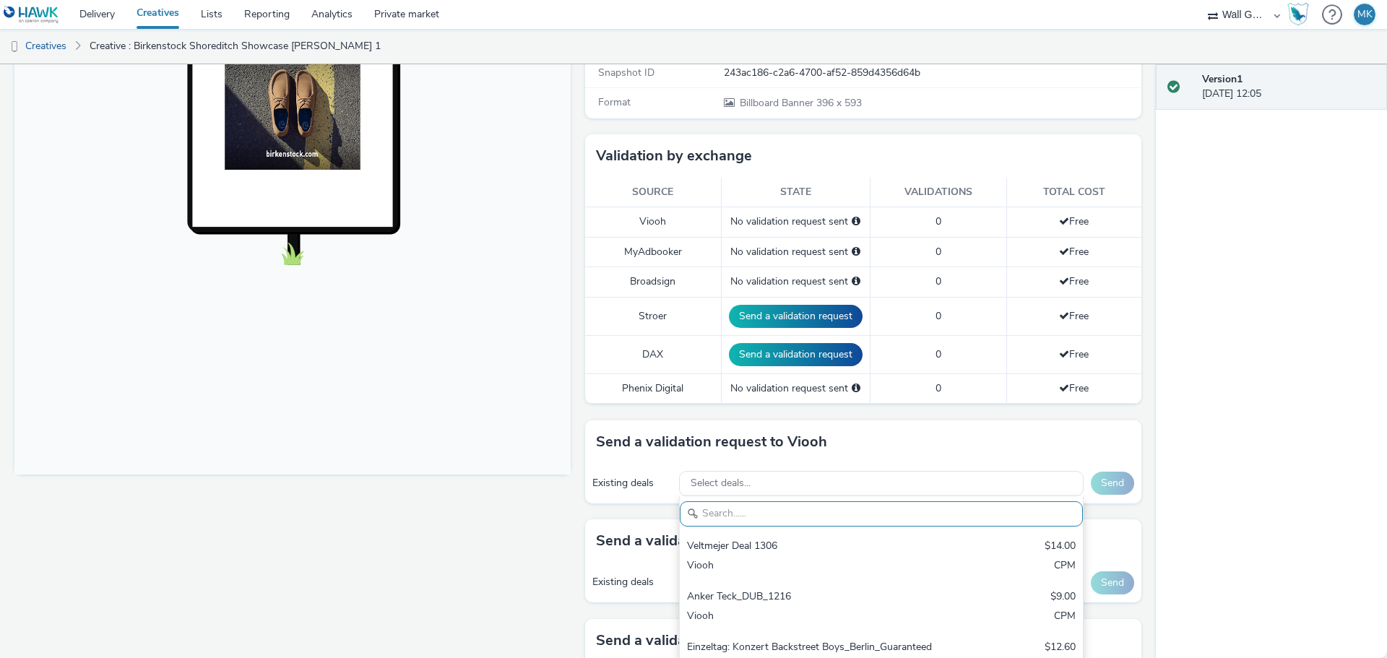
click at [709, 508] on input "text" at bounding box center [881, 513] width 403 height 25
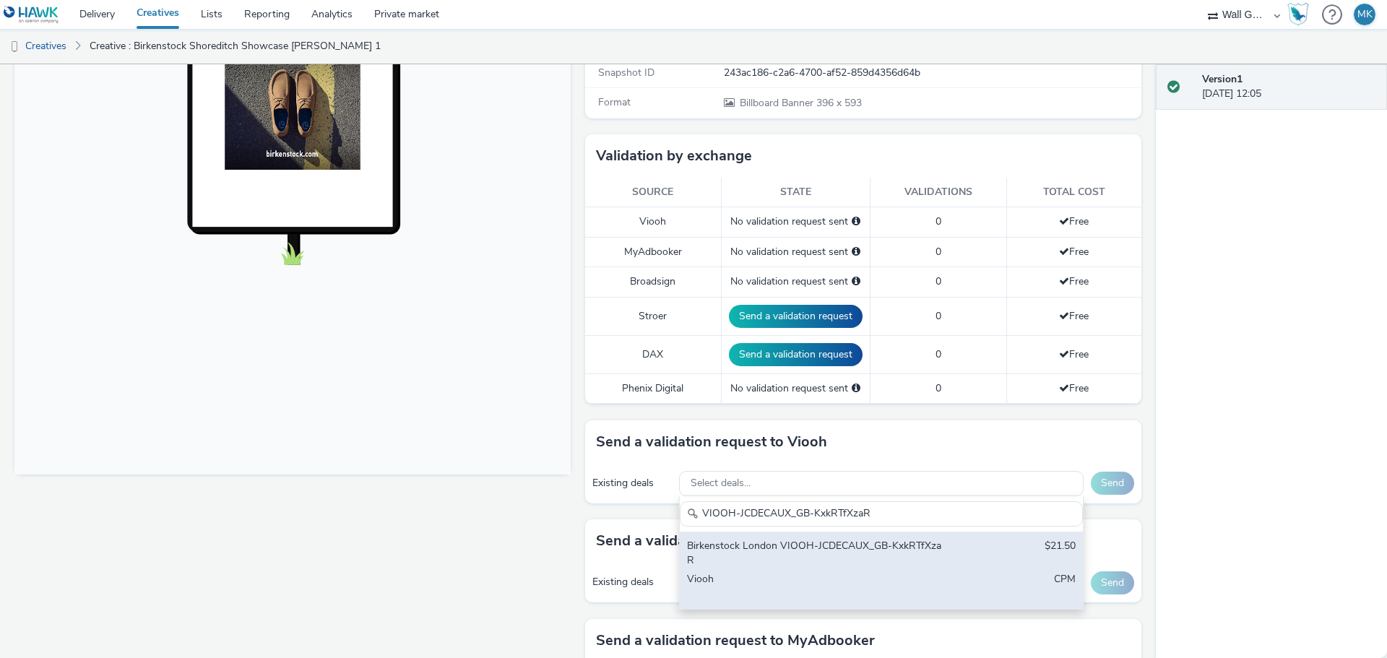
type input "VIOOH-JCDECAUX_GB-KxkRTfXzaR"
click at [726, 558] on div "Birkenstock London VIOOH-JCDECAUX_GB-KxkRTfXzaR" at bounding box center [815, 554] width 256 height 30
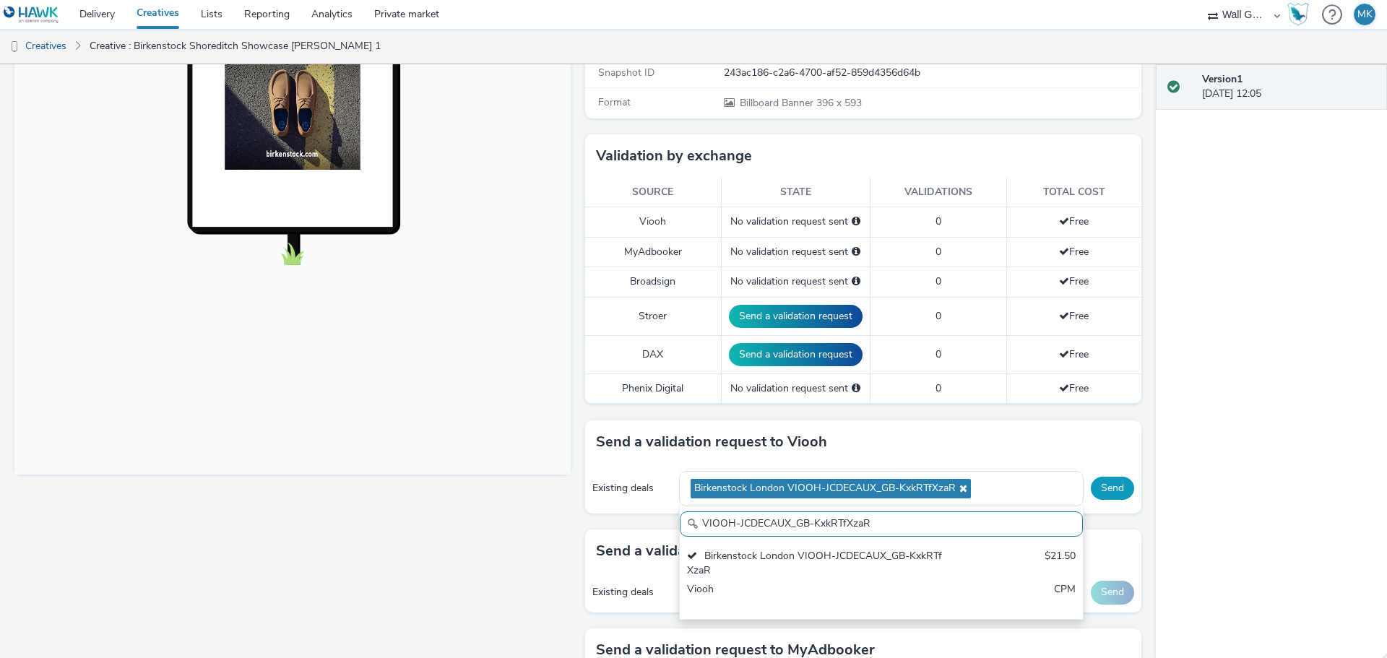
click at [1102, 488] on button "Send" at bounding box center [1112, 488] width 43 height 23
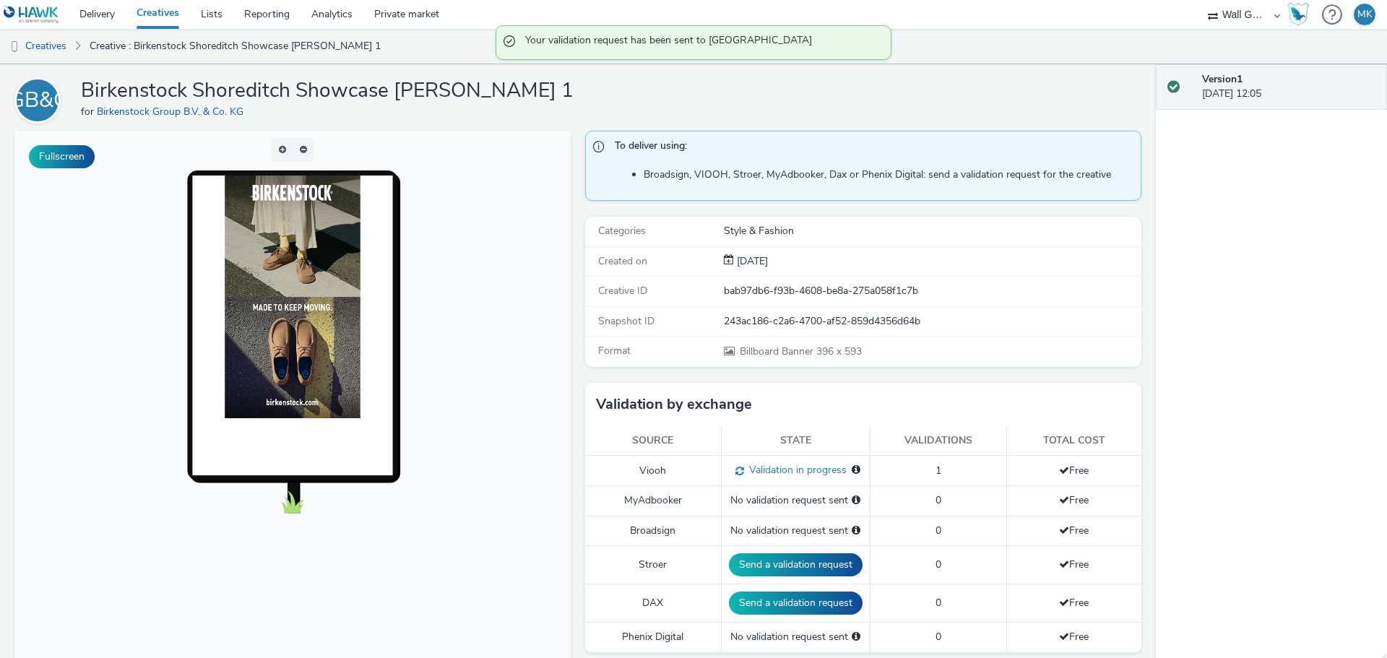
scroll to position [0, 0]
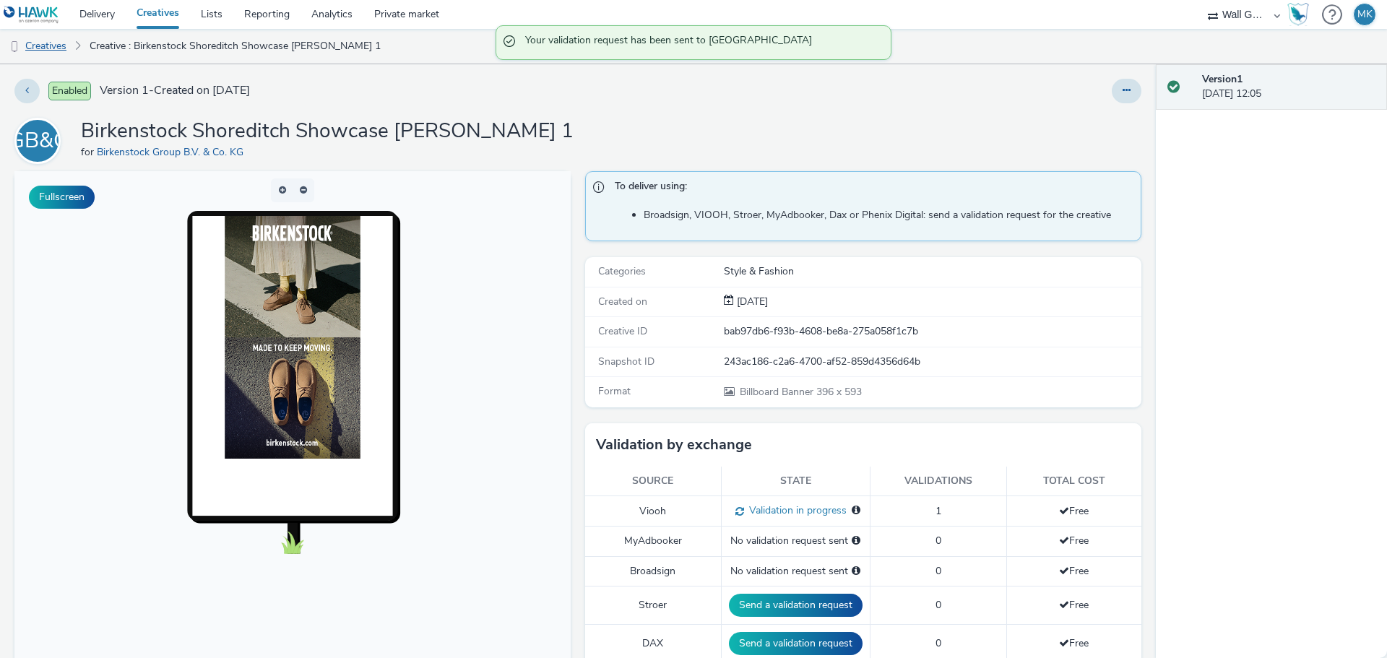
click at [53, 45] on link "Creatives" at bounding box center [37, 46] width 74 height 35
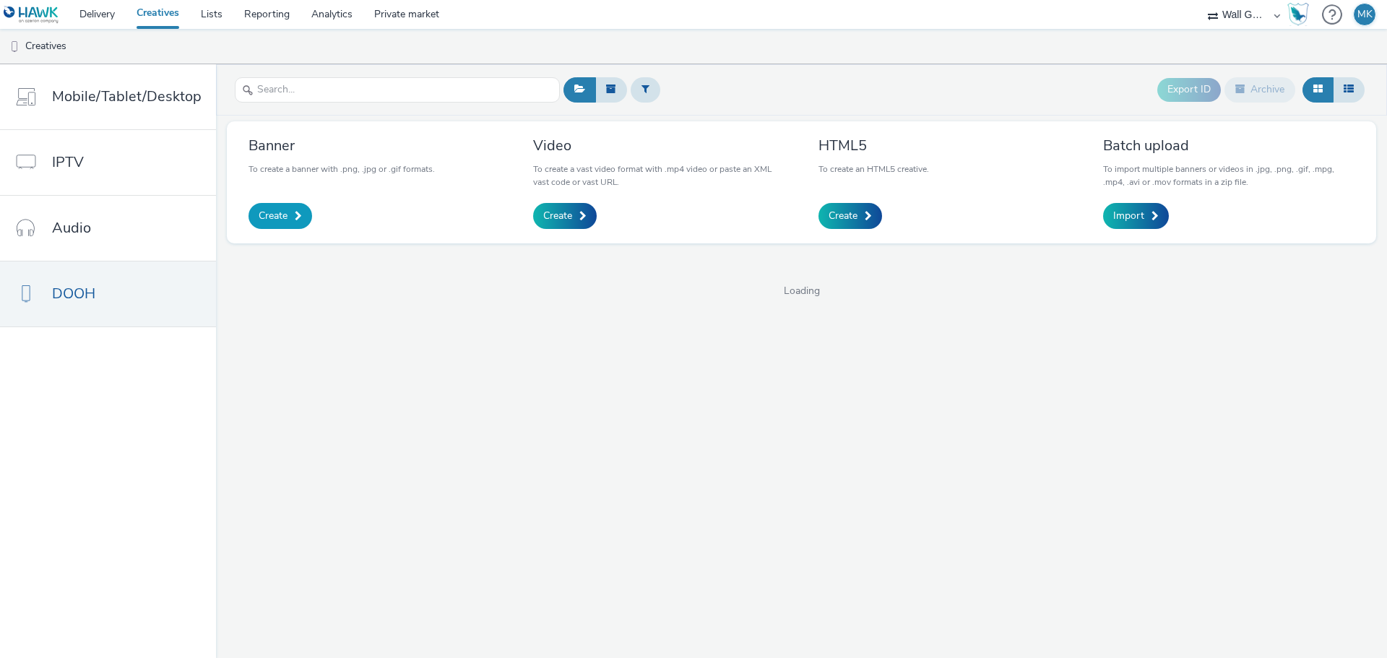
click at [278, 218] on span "Create" at bounding box center [273, 216] width 29 height 14
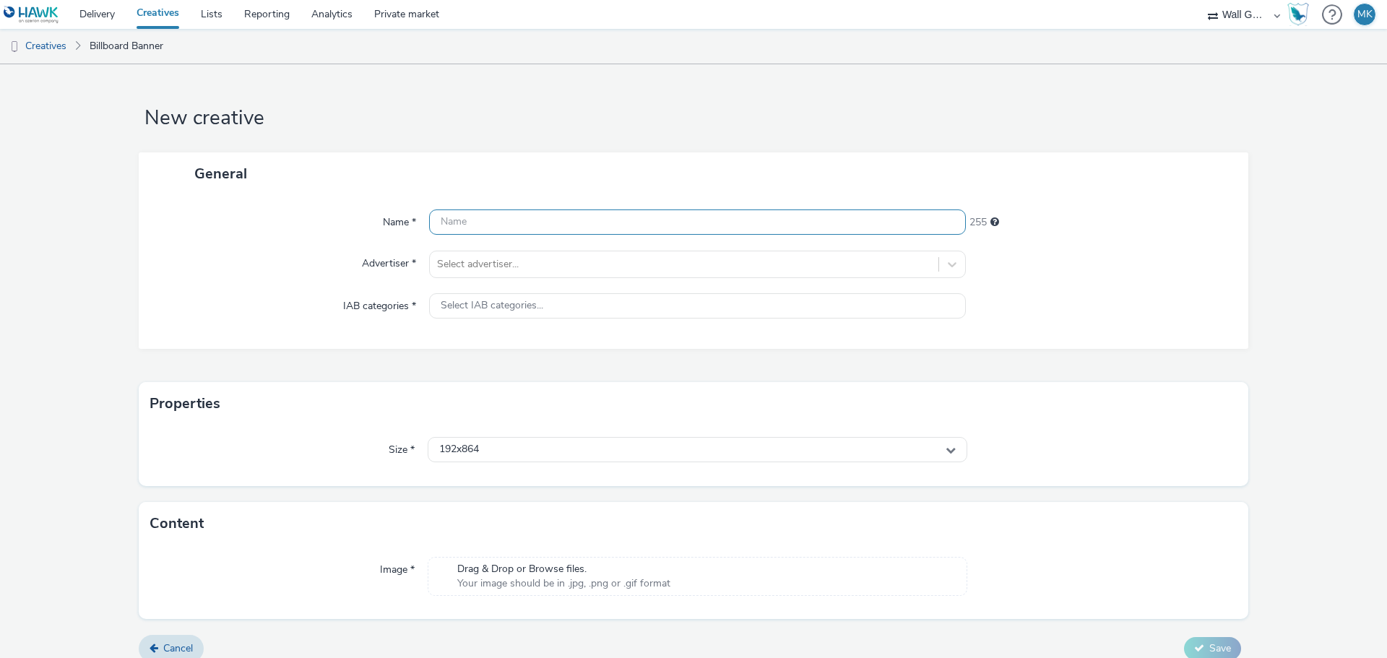
click at [521, 223] on input "text" at bounding box center [697, 221] width 537 height 25
type input "Birkenstock Shoreditch Showcase Dipty 2"
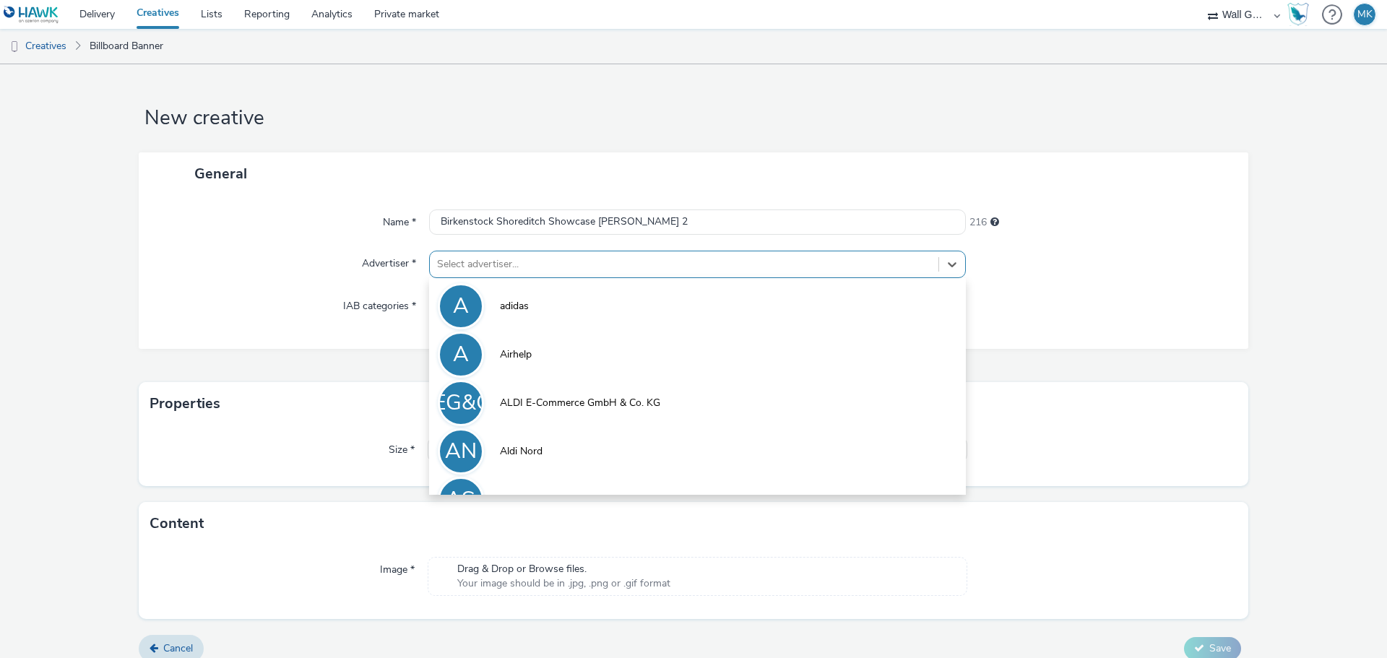
click at [490, 267] on div at bounding box center [684, 264] width 494 height 17
type input "bi"
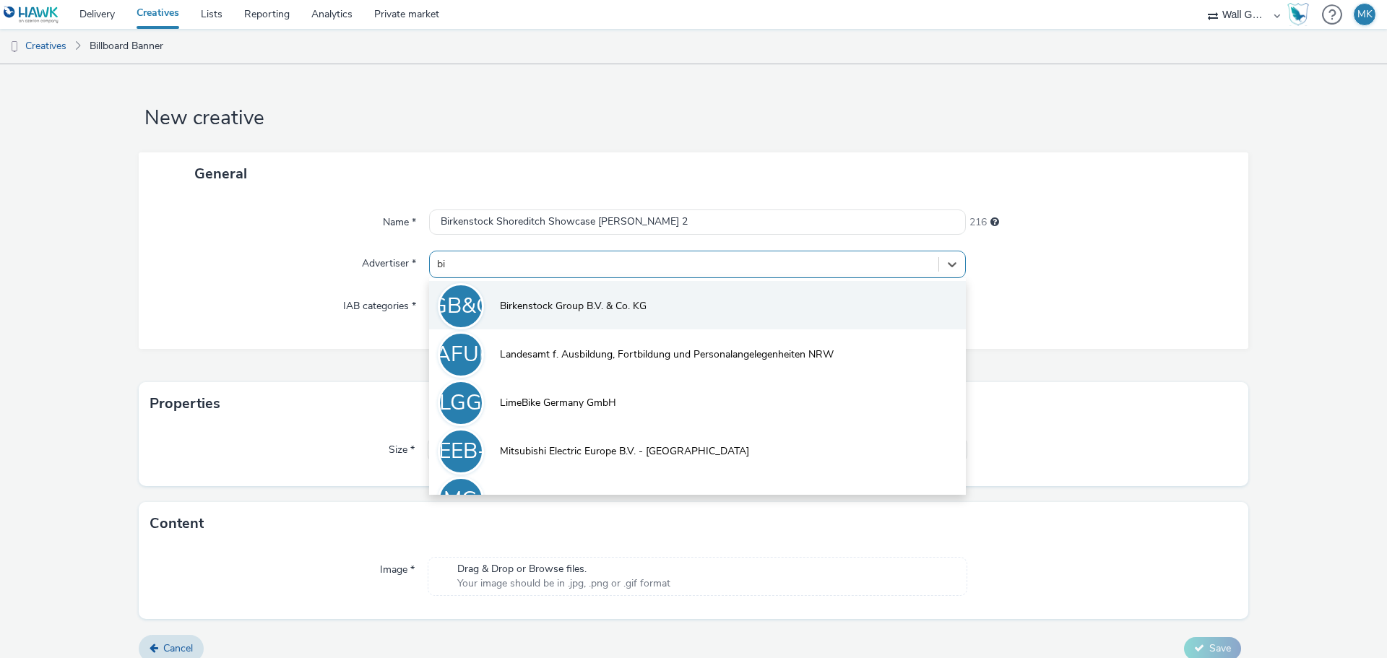
click at [558, 299] on span "Birkenstock Group B.V. & Co. KG" at bounding box center [573, 306] width 147 height 14
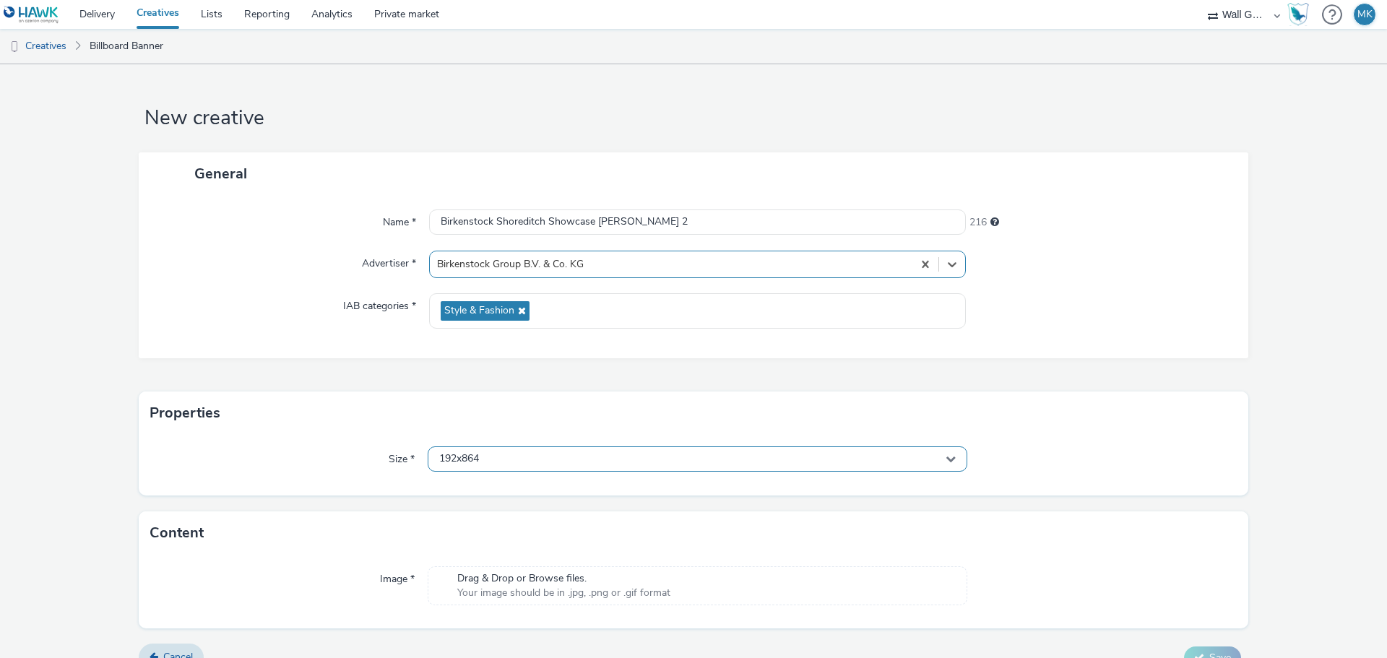
click at [542, 463] on div "192x864" at bounding box center [698, 458] width 540 height 25
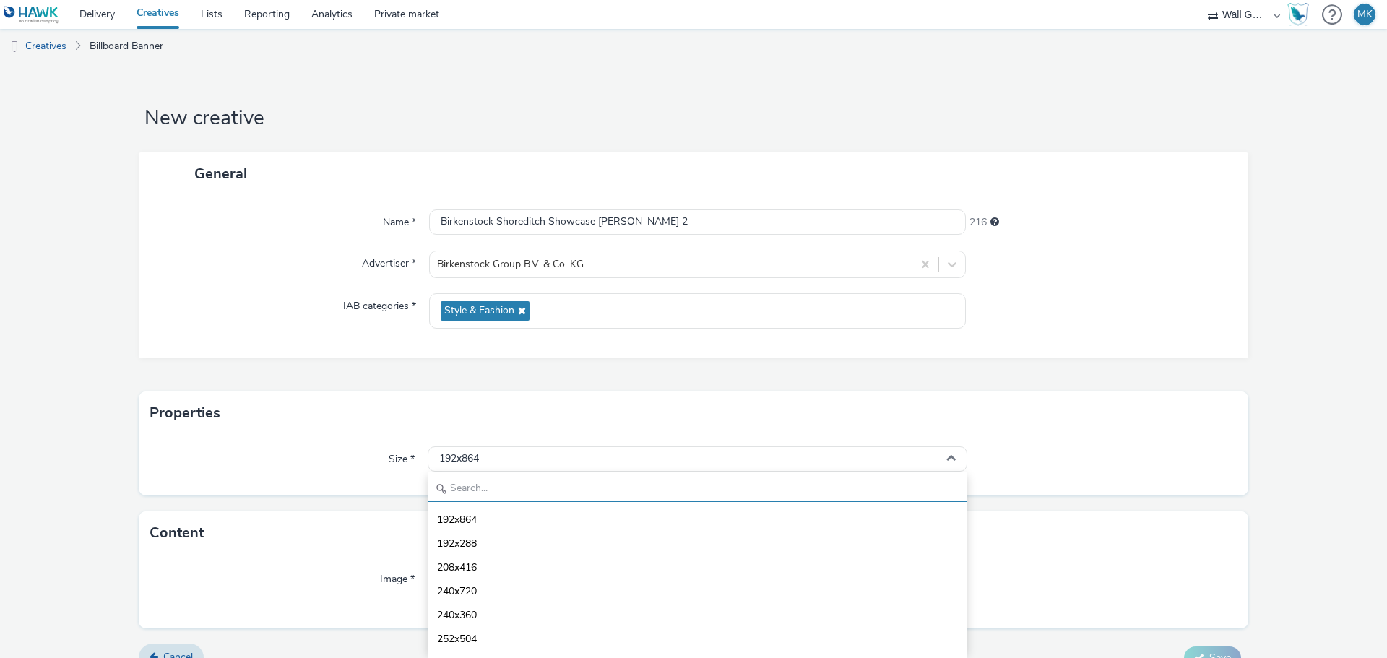
click at [508, 490] on input "text" at bounding box center [697, 489] width 538 height 25
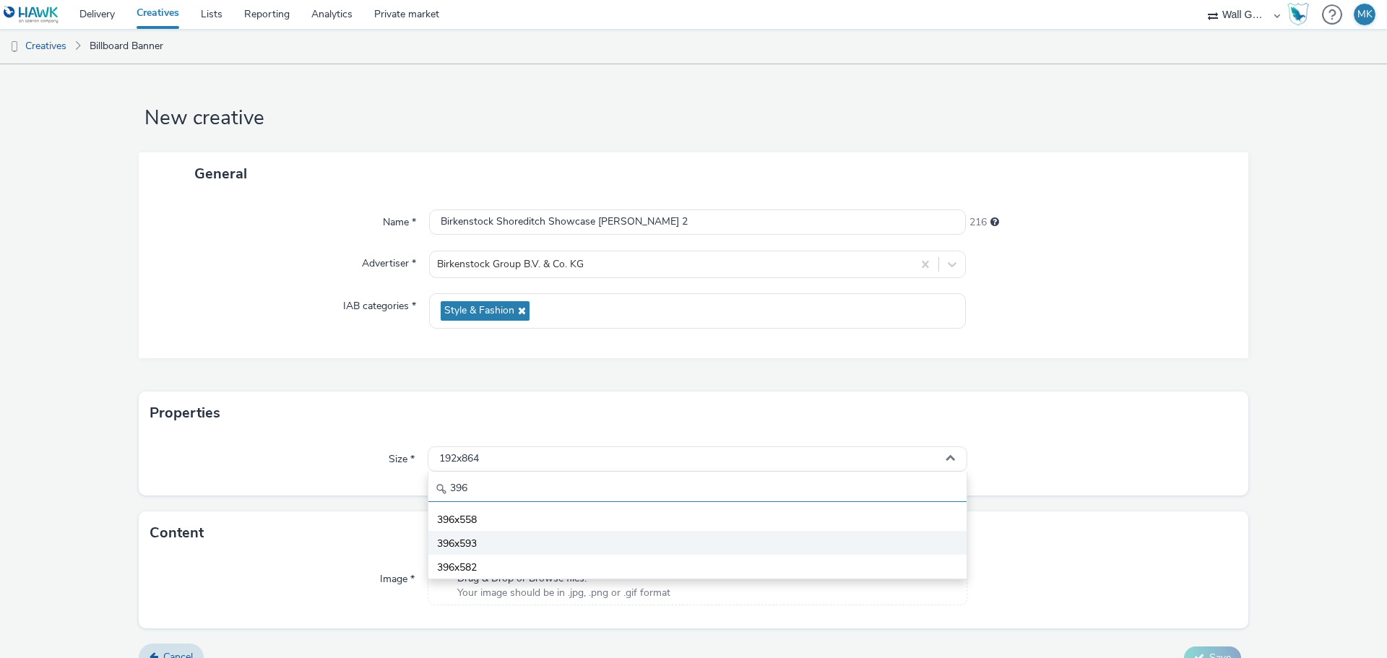
type input "396"
click at [468, 543] on span "396x593" at bounding box center [457, 544] width 40 height 14
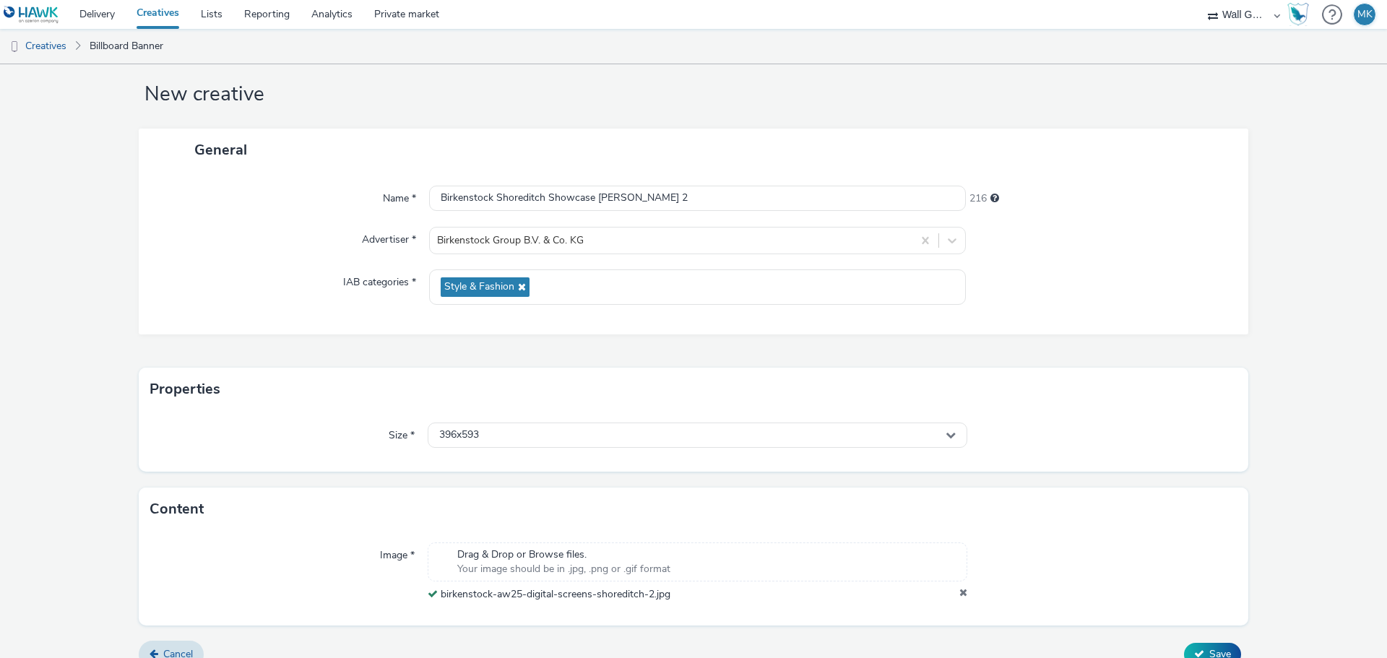
scroll to position [45, 0]
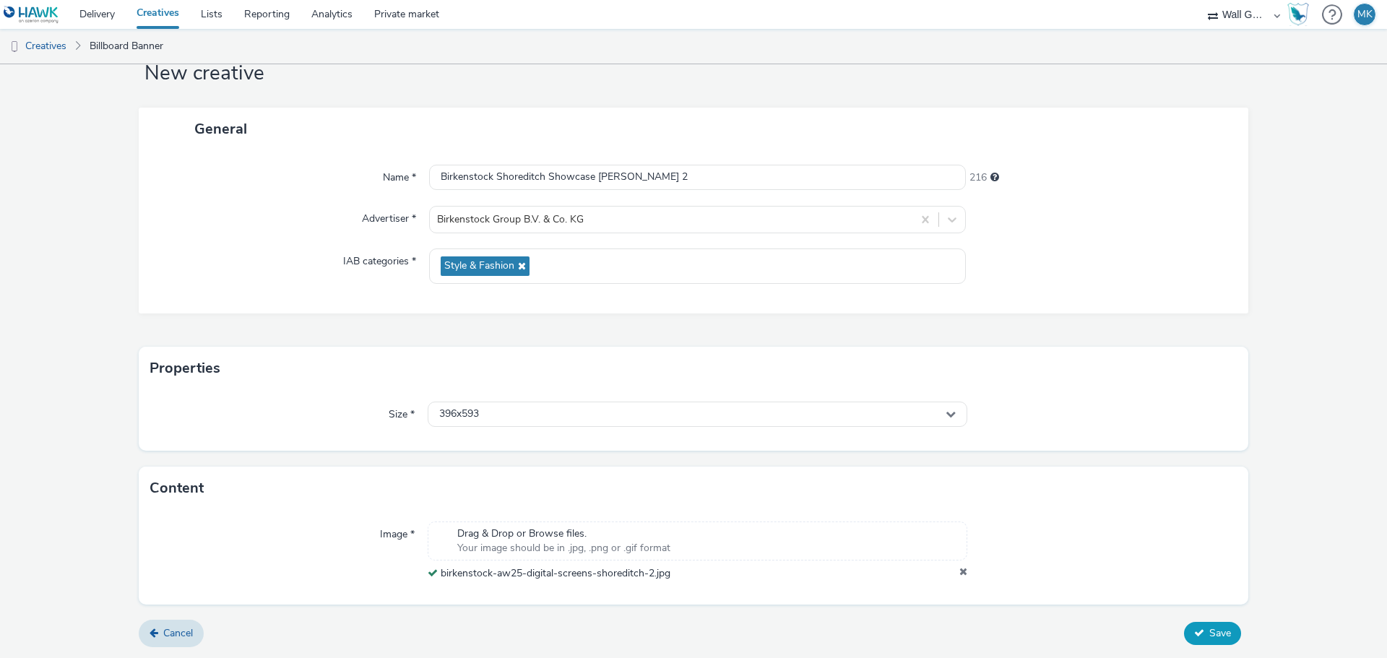
click at [1215, 628] on span "Save" at bounding box center [1220, 633] width 22 height 14
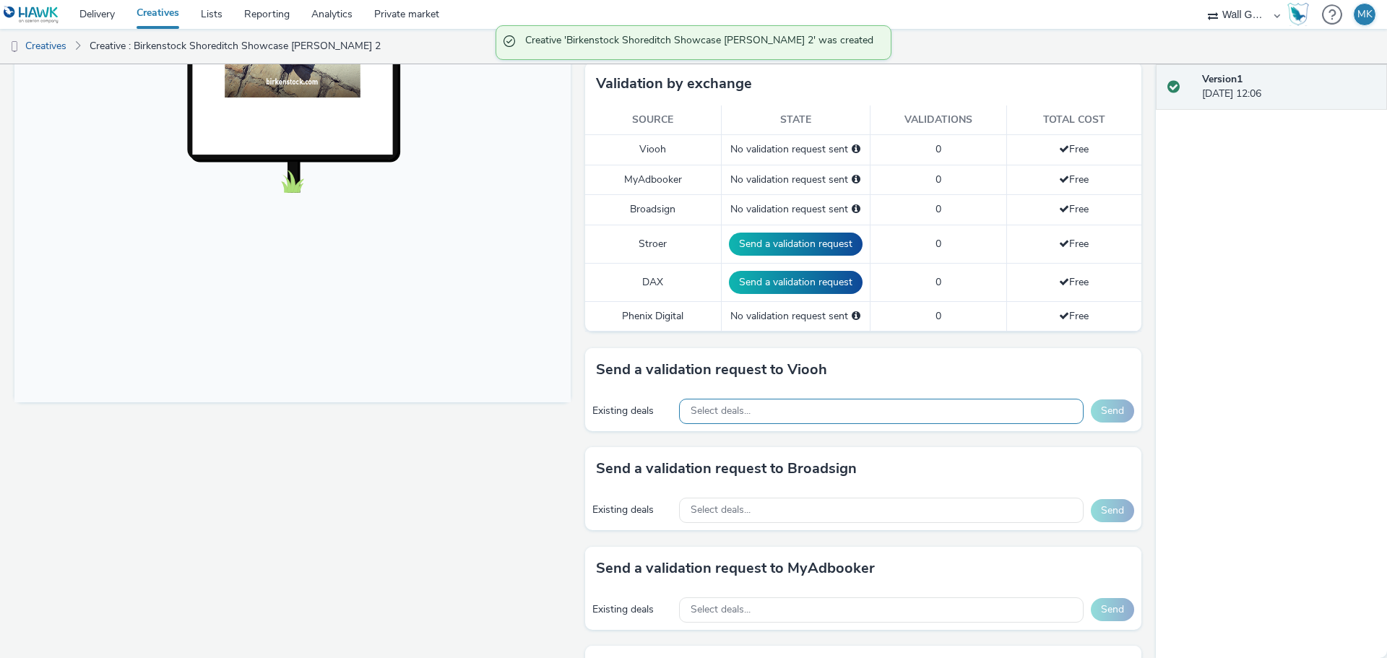
click at [732, 416] on span "Select deals..." at bounding box center [720, 411] width 60 height 12
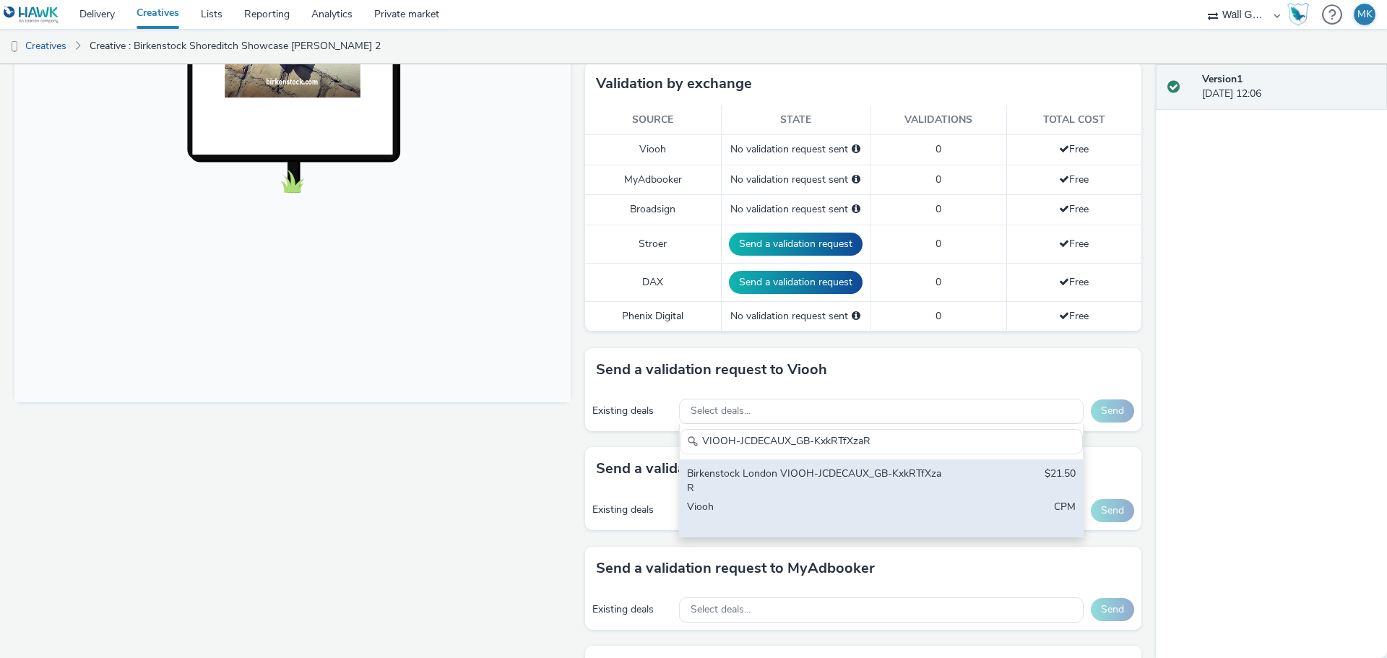
type input "VIOOH-JCDECAUX_GB-KxkRTfXzaR"
click at [800, 478] on div "Birkenstock London VIOOH-JCDECAUX_GB-KxkRTfXzaR" at bounding box center [815, 482] width 256 height 30
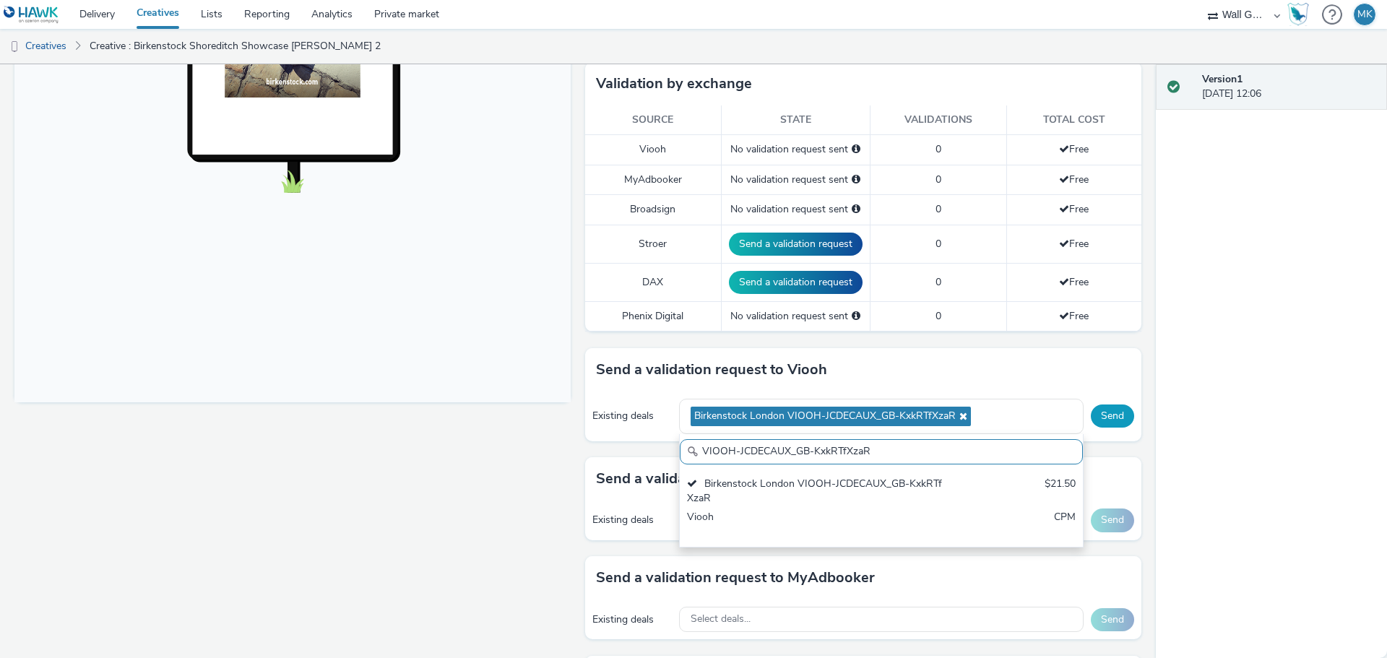
click at [1114, 417] on button "Send" at bounding box center [1112, 415] width 43 height 23
